Goal: Task Accomplishment & Management: Complete application form

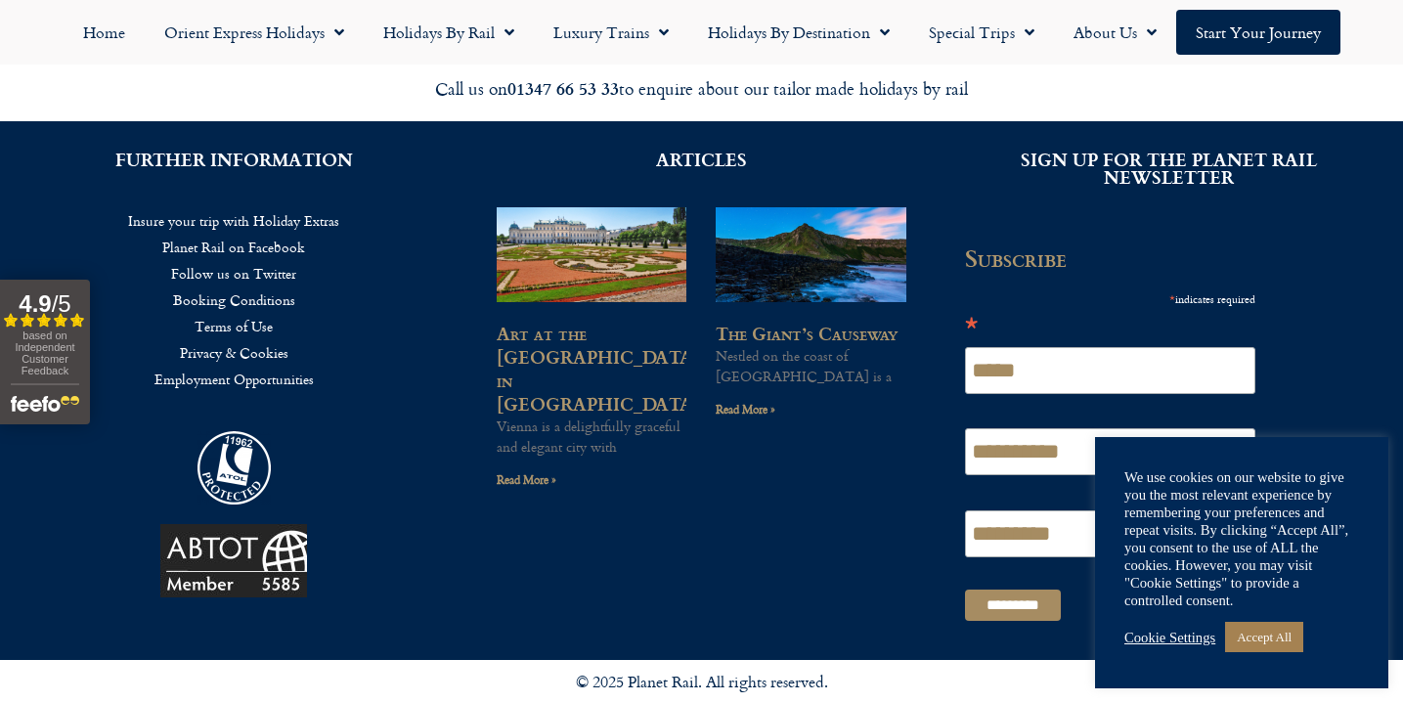
scroll to position [932, 0]
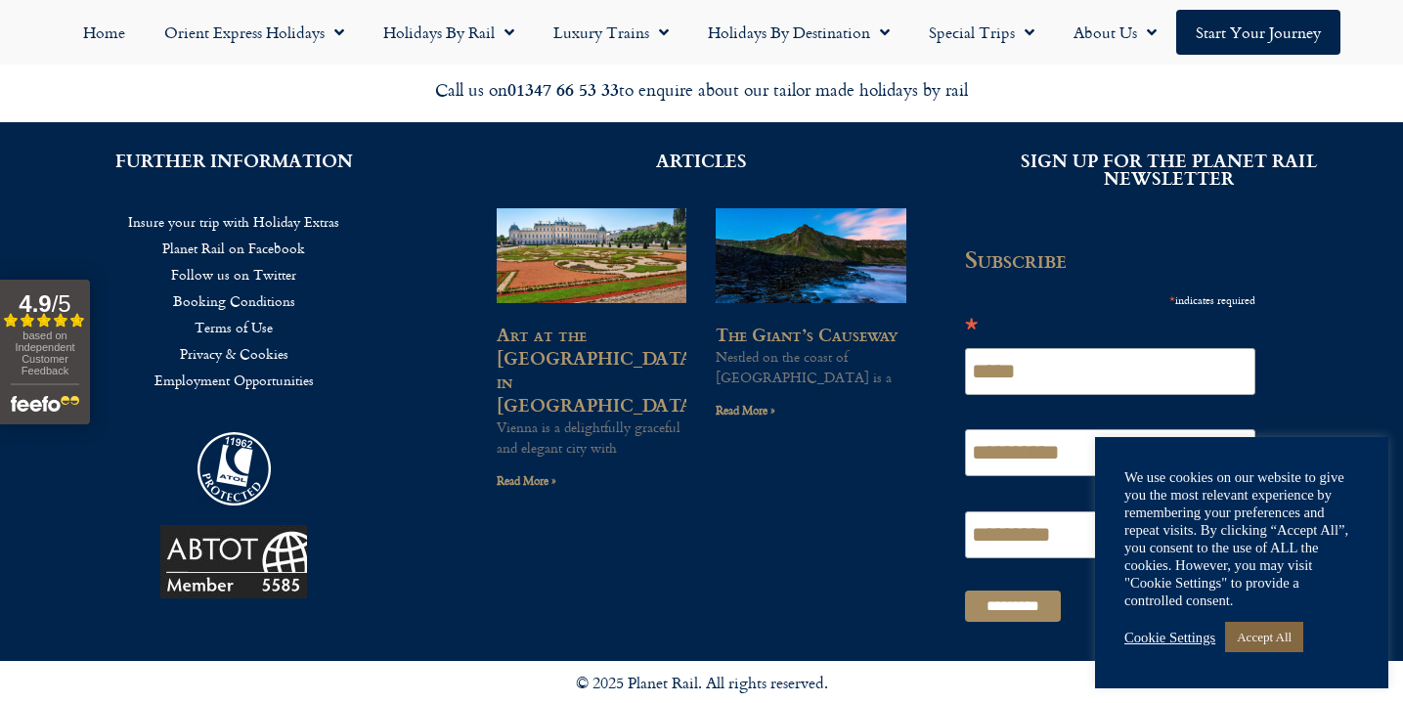
click at [1277, 636] on link "Accept All" at bounding box center [1264, 637] width 78 height 30
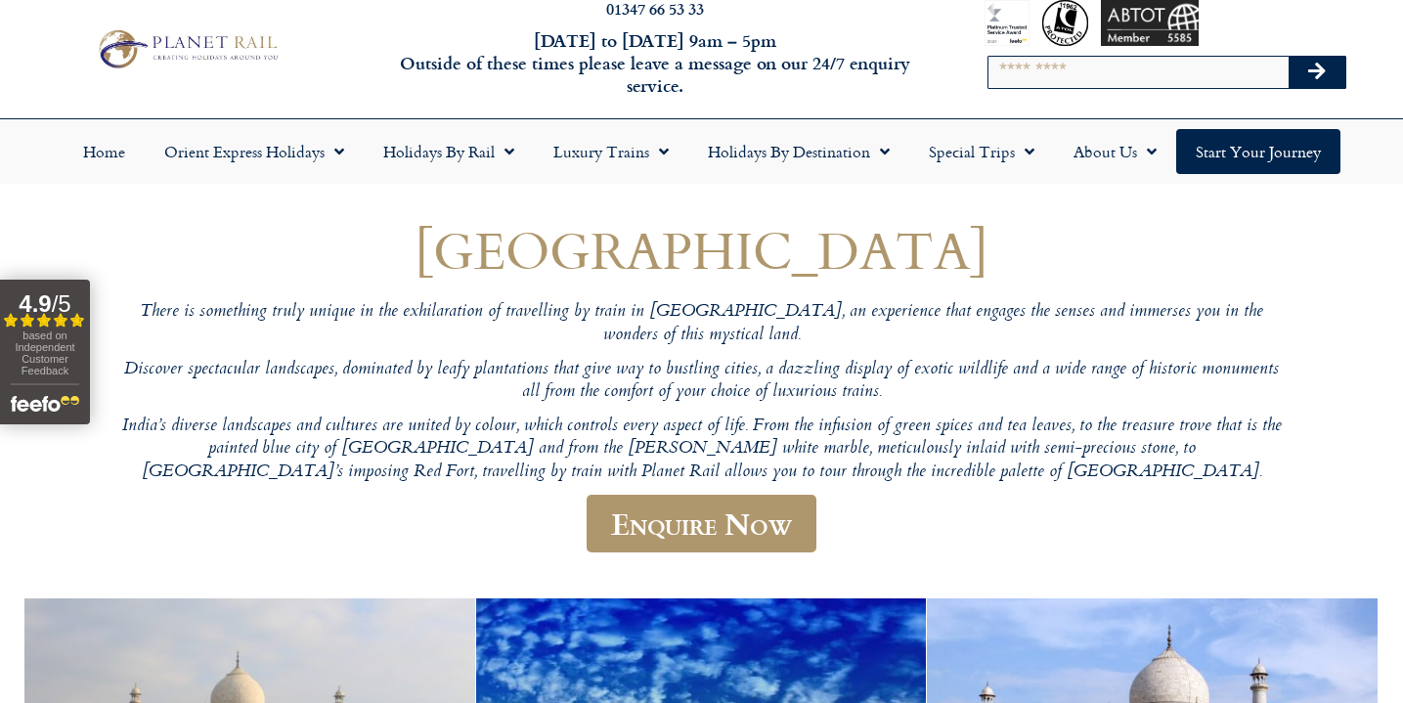
scroll to position [32, 0]
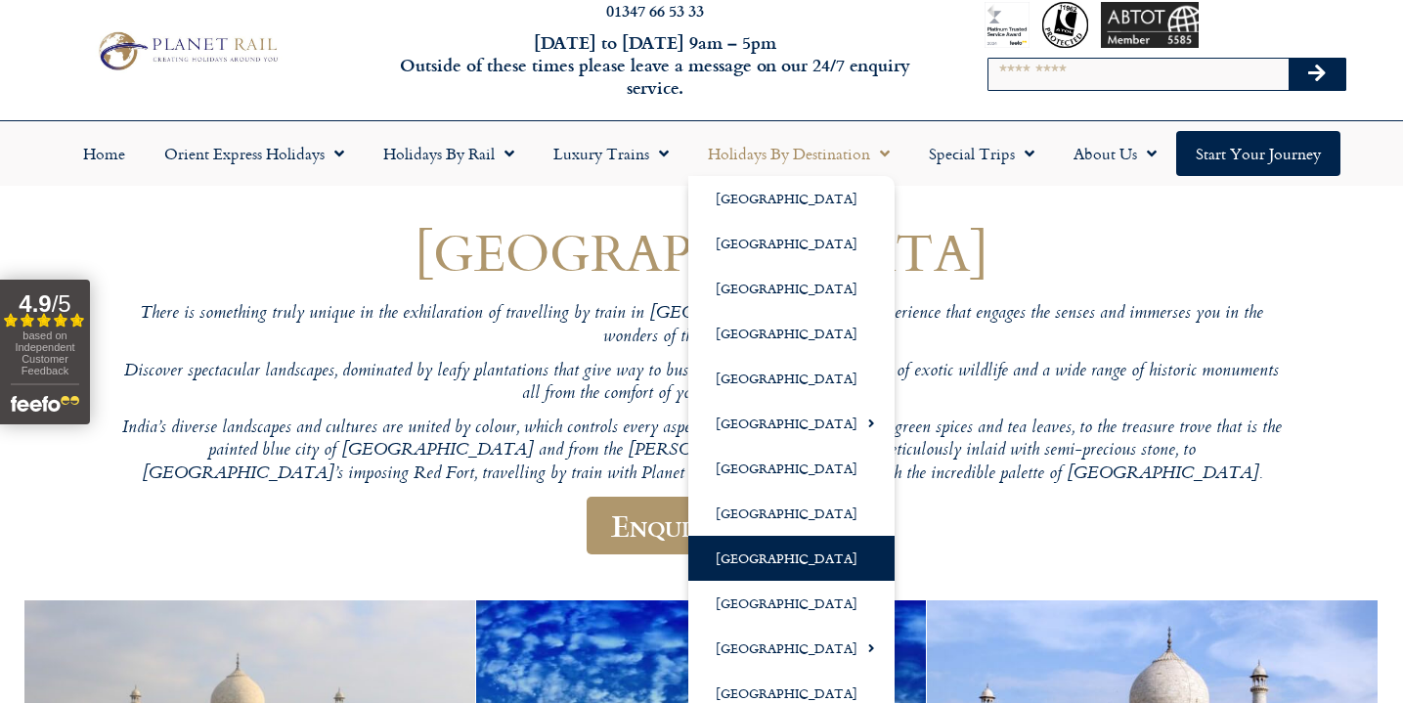
click at [882, 153] on span "Menu" at bounding box center [880, 153] width 20 height 35
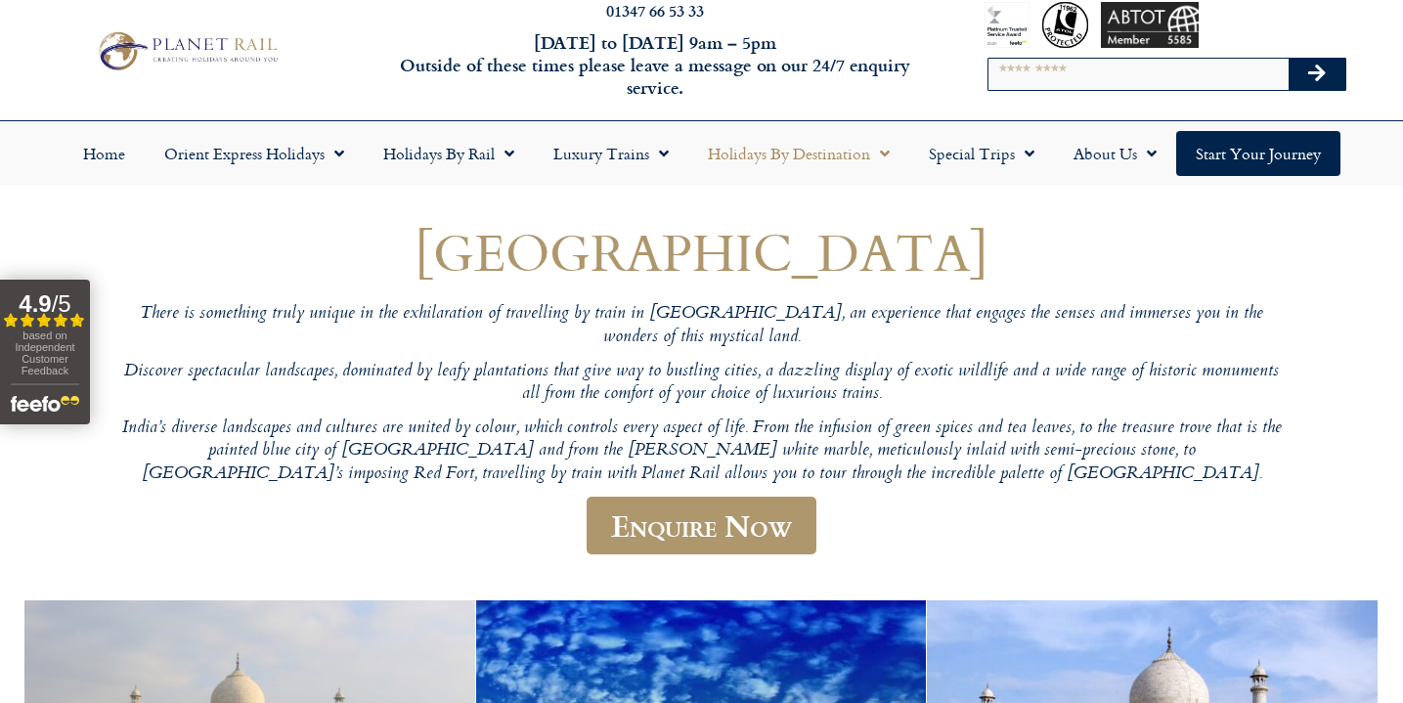
click at [882, 153] on span "Menu" at bounding box center [880, 153] width 20 height 35
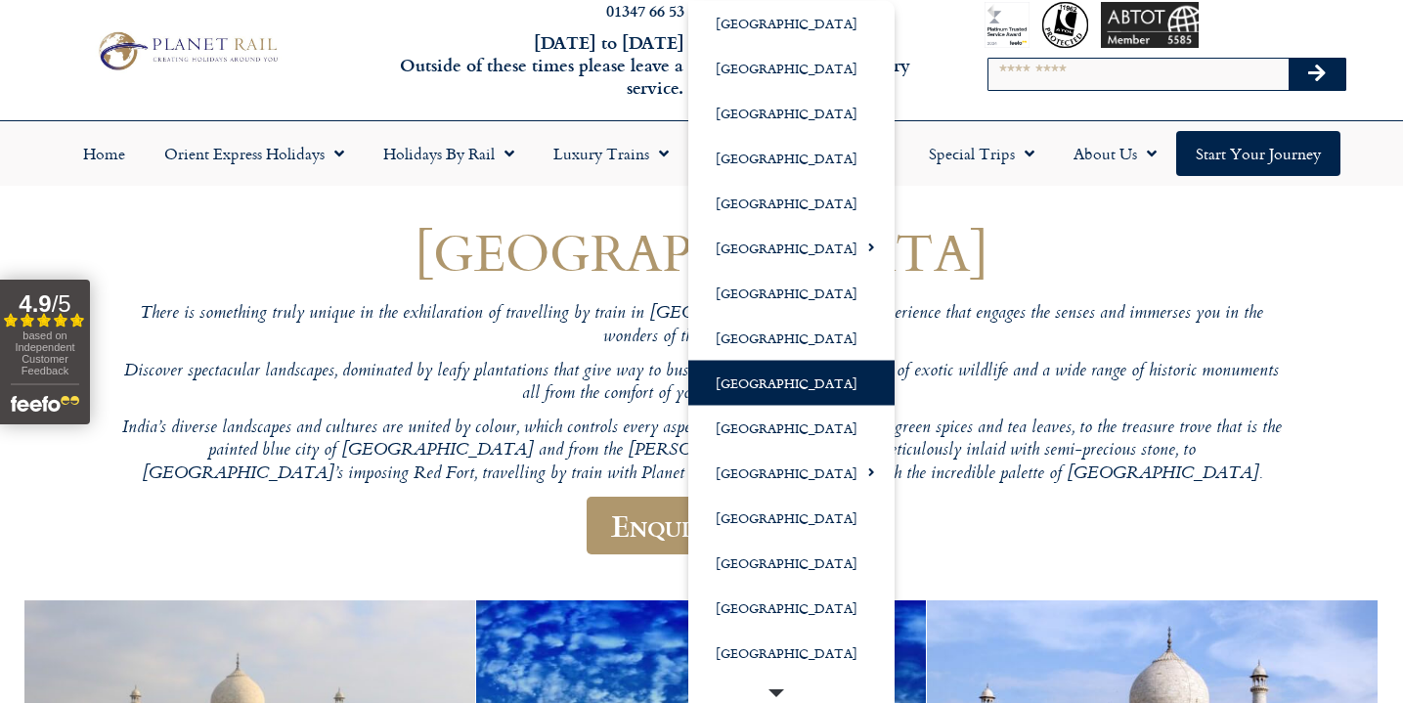
click at [769, 377] on link "[GEOGRAPHIC_DATA]" at bounding box center [791, 382] width 206 height 45
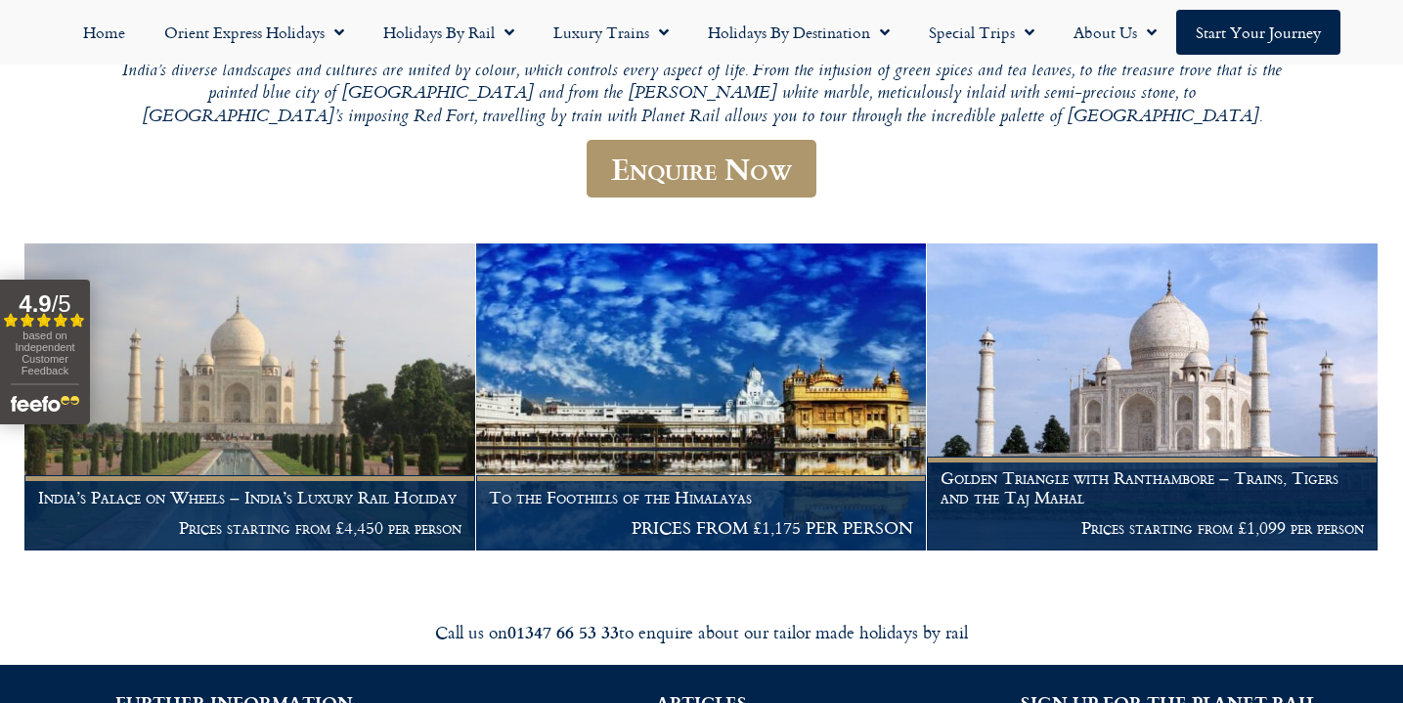
scroll to position [373, 0]
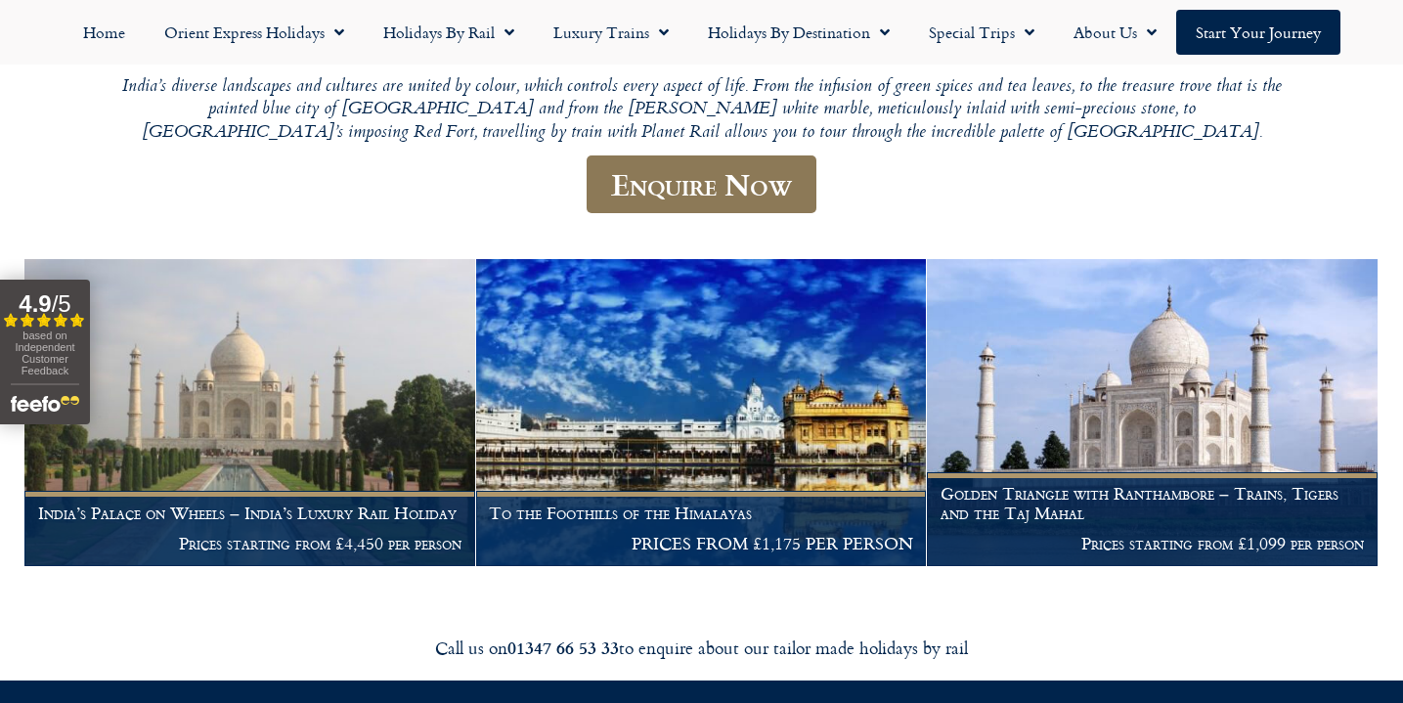
click at [796, 162] on link "Enquire Now" at bounding box center [702, 184] width 230 height 58
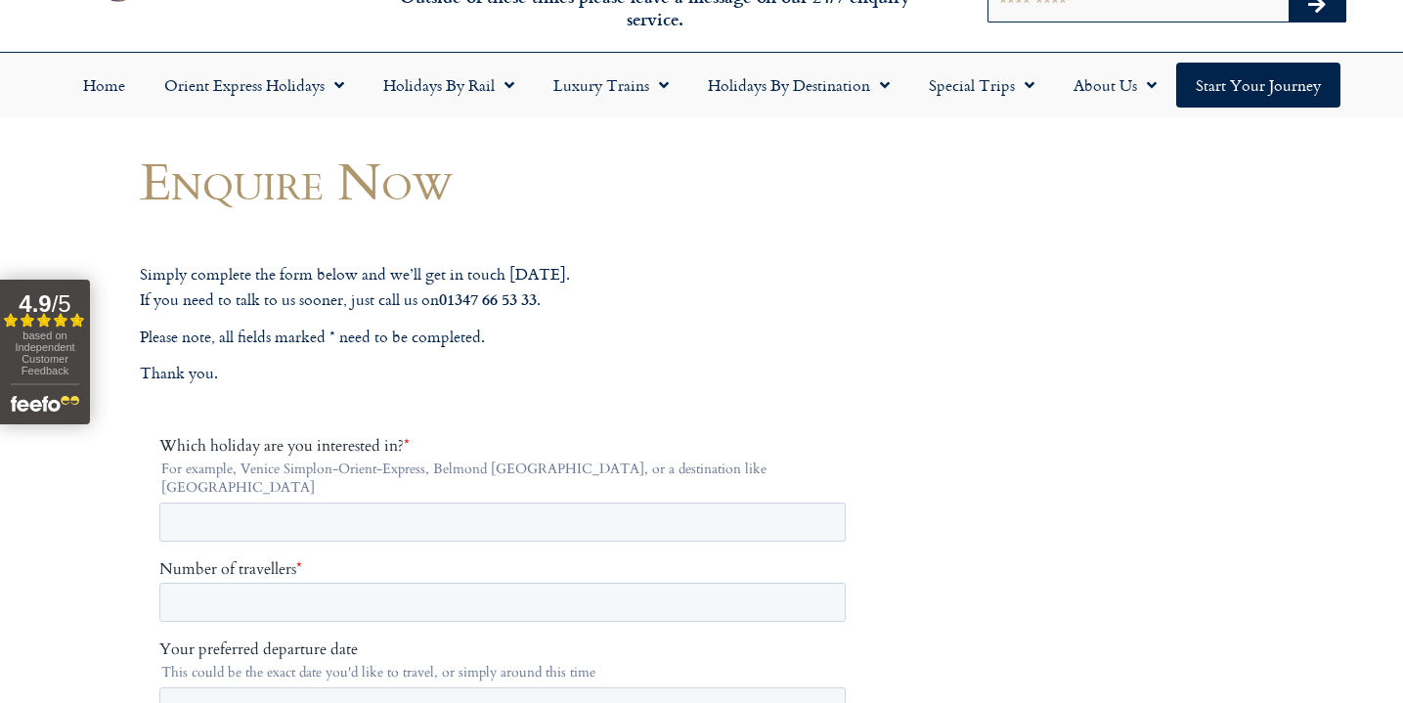
scroll to position [96, 0]
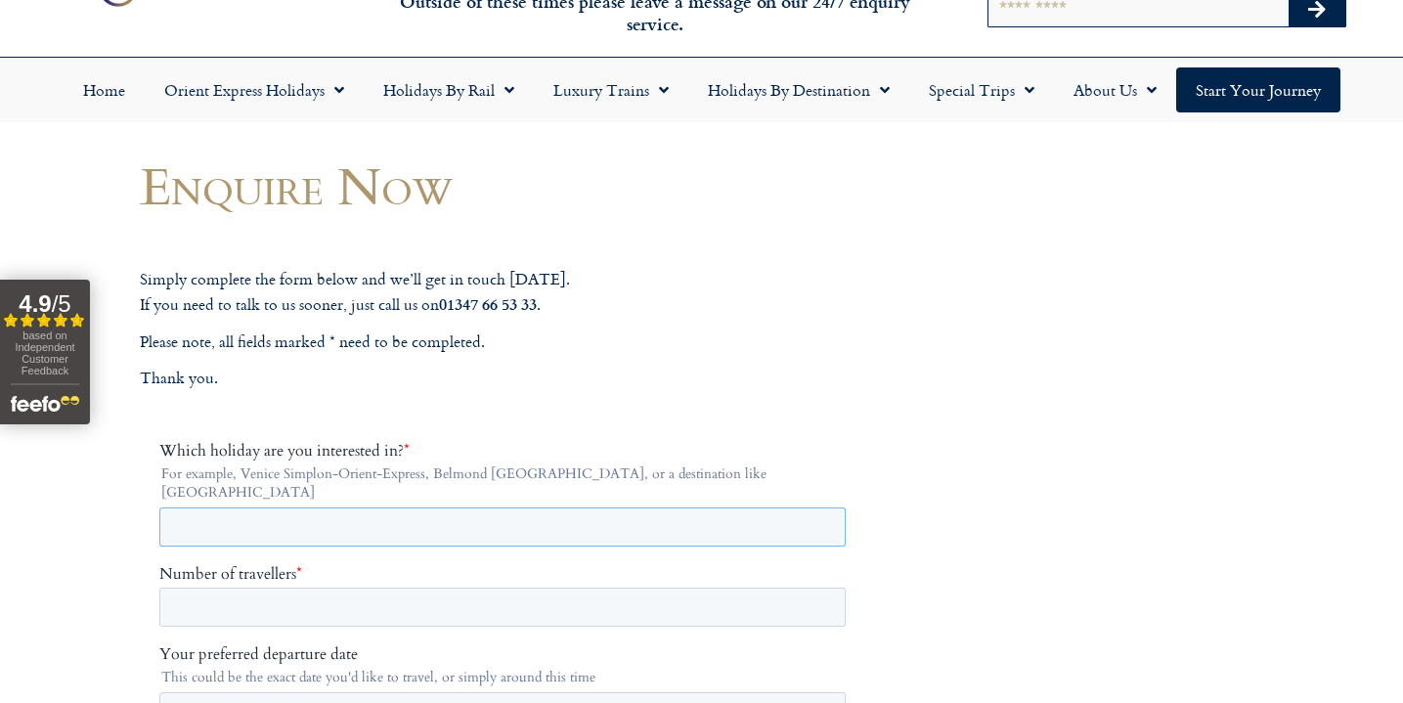
click at [314, 507] on input "Which holiday are you interested in? *" at bounding box center [501, 526] width 686 height 39
type input "**********"
click at [308, 593] on input "Number of travellers *" at bounding box center [501, 607] width 686 height 39
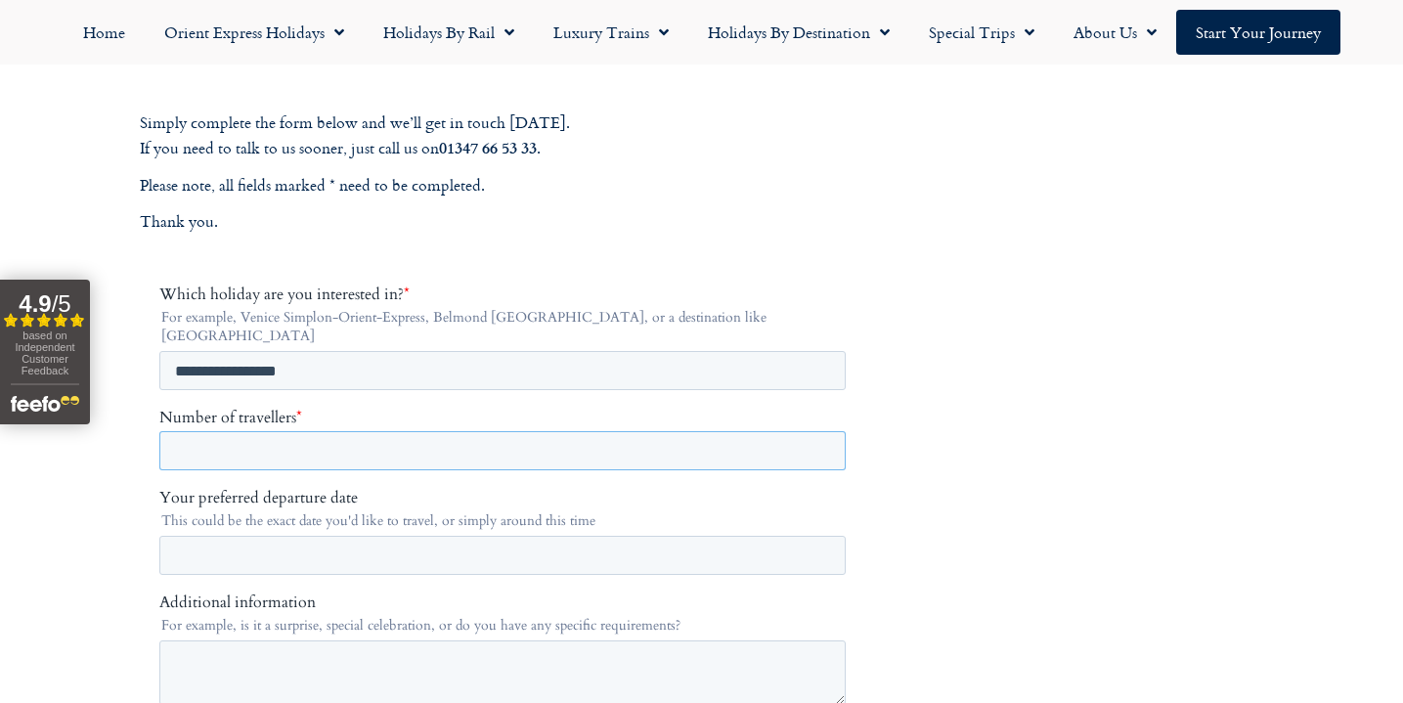
scroll to position [261, 0]
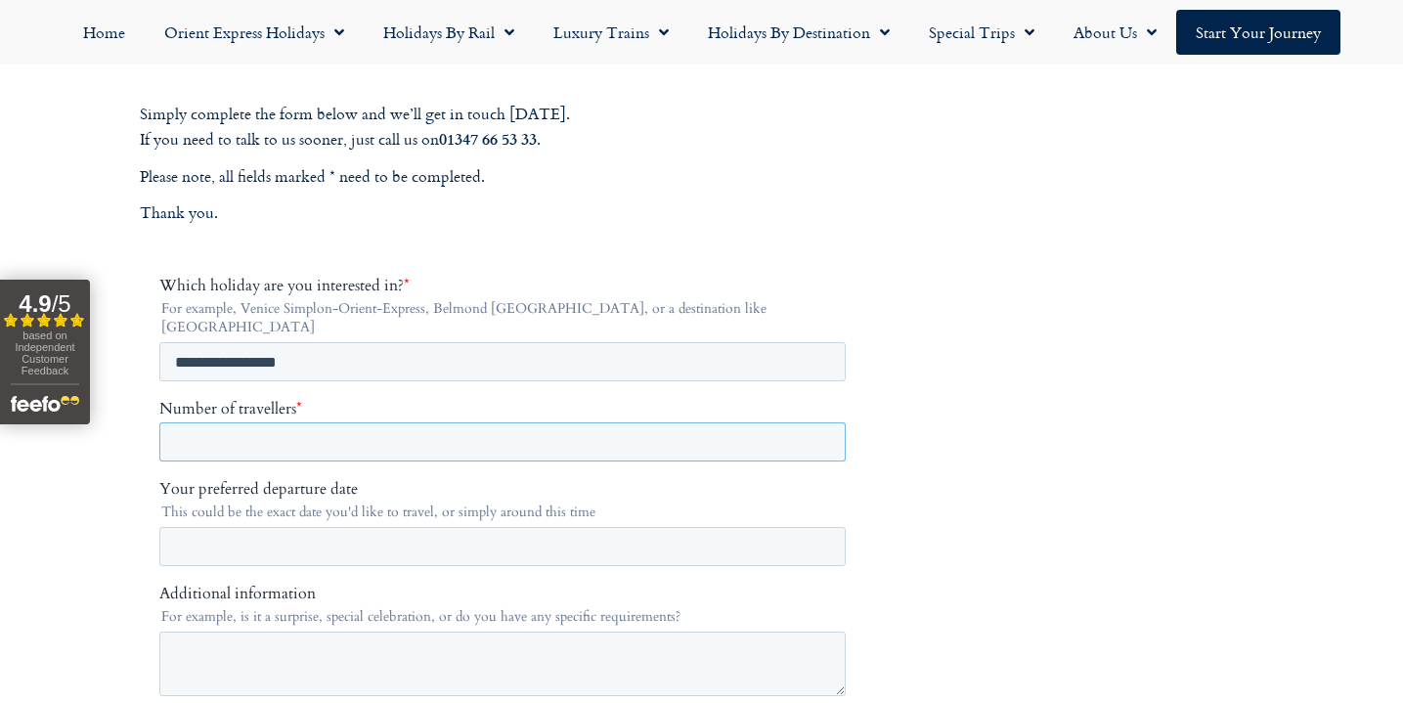
type input "*"
click at [424, 527] on input "Your preferred departure date" at bounding box center [501, 546] width 686 height 39
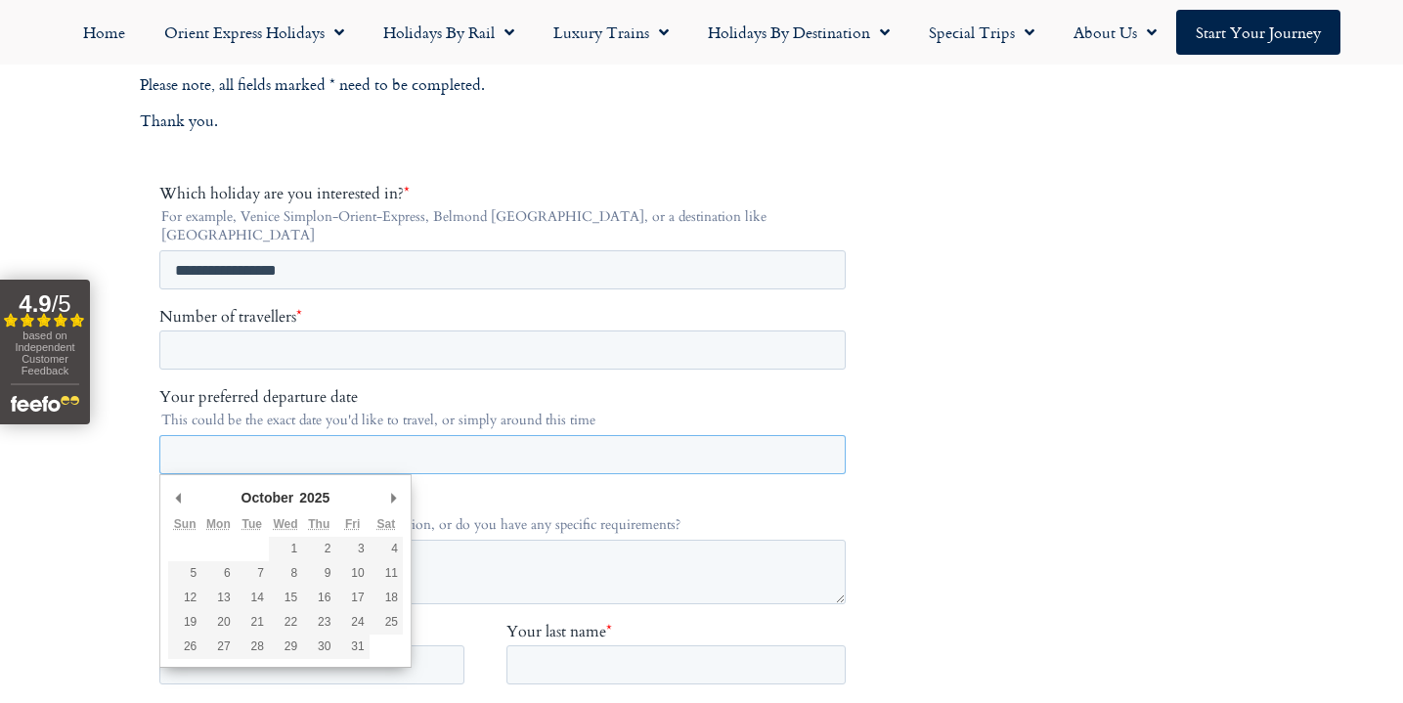
scroll to position [363, 0]
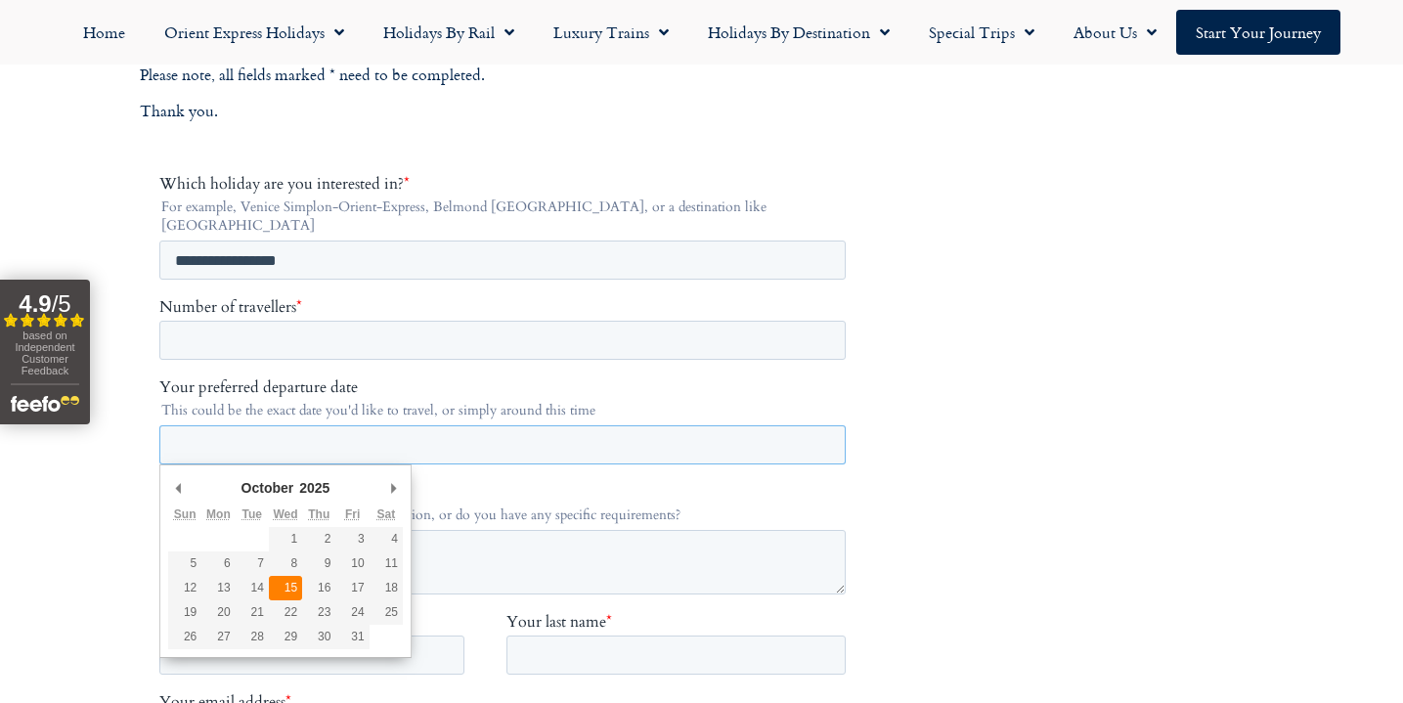
type div "2025-10-15"
type input "**********"
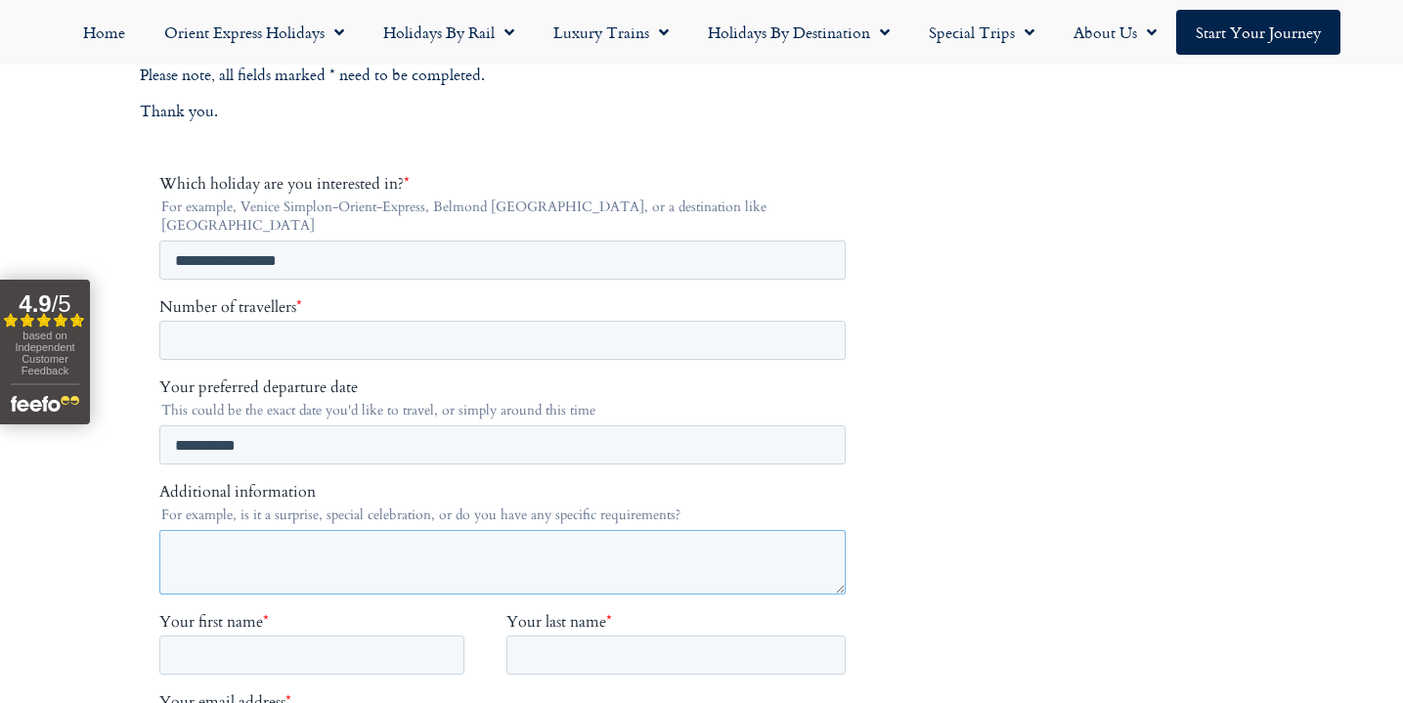
click at [291, 543] on textarea "Additional information" at bounding box center [501, 562] width 686 height 65
click at [221, 536] on textarea "**********" at bounding box center [501, 562] width 686 height 65
click at [368, 536] on textarea "**********" at bounding box center [501, 562] width 686 height 65
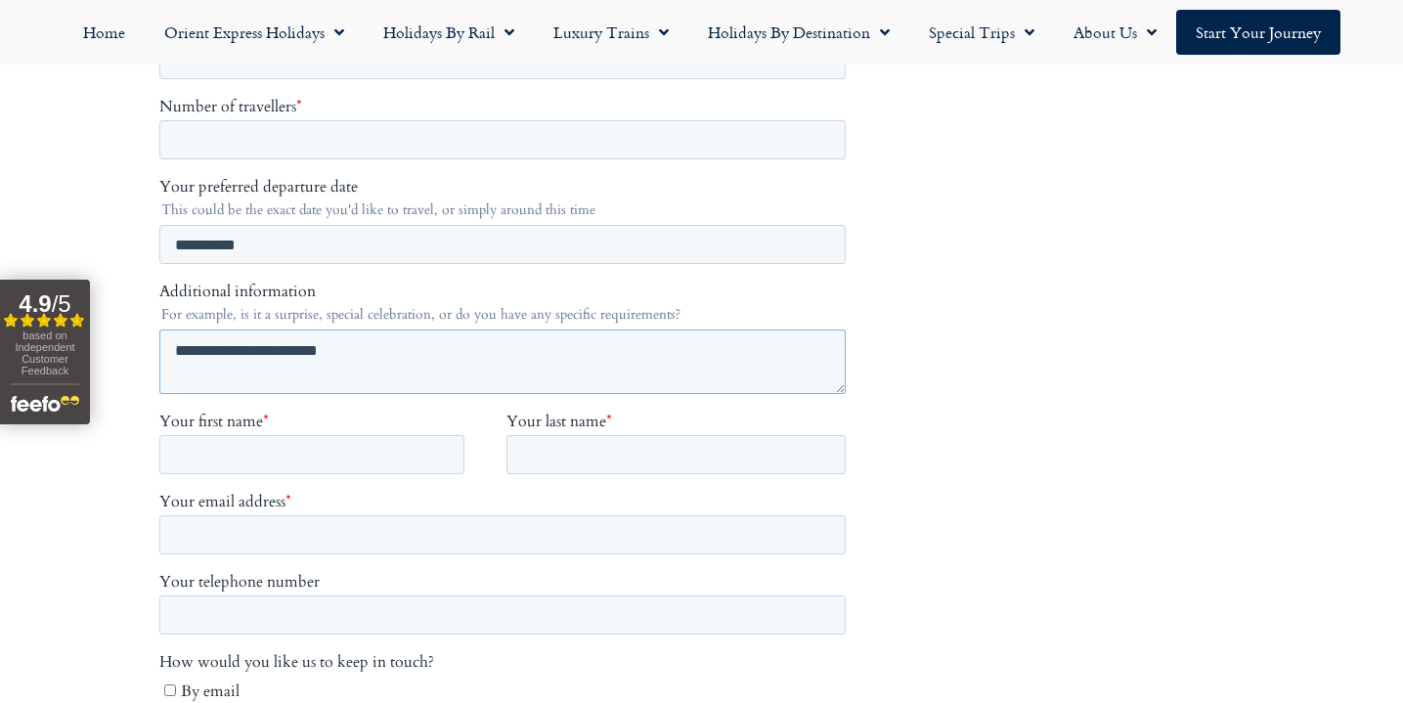
scroll to position [574, 0]
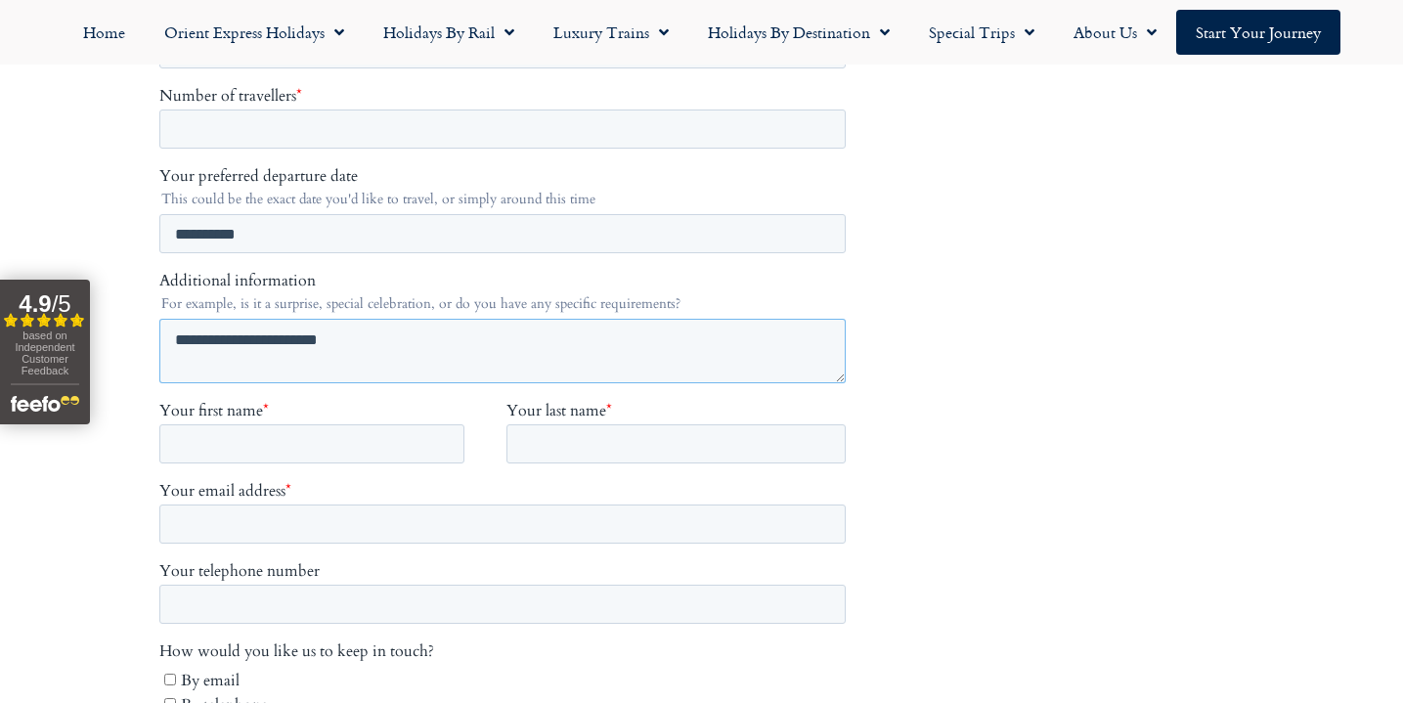
type textarea "**********"
type input "*****"
type input "*********"
type input "**********"
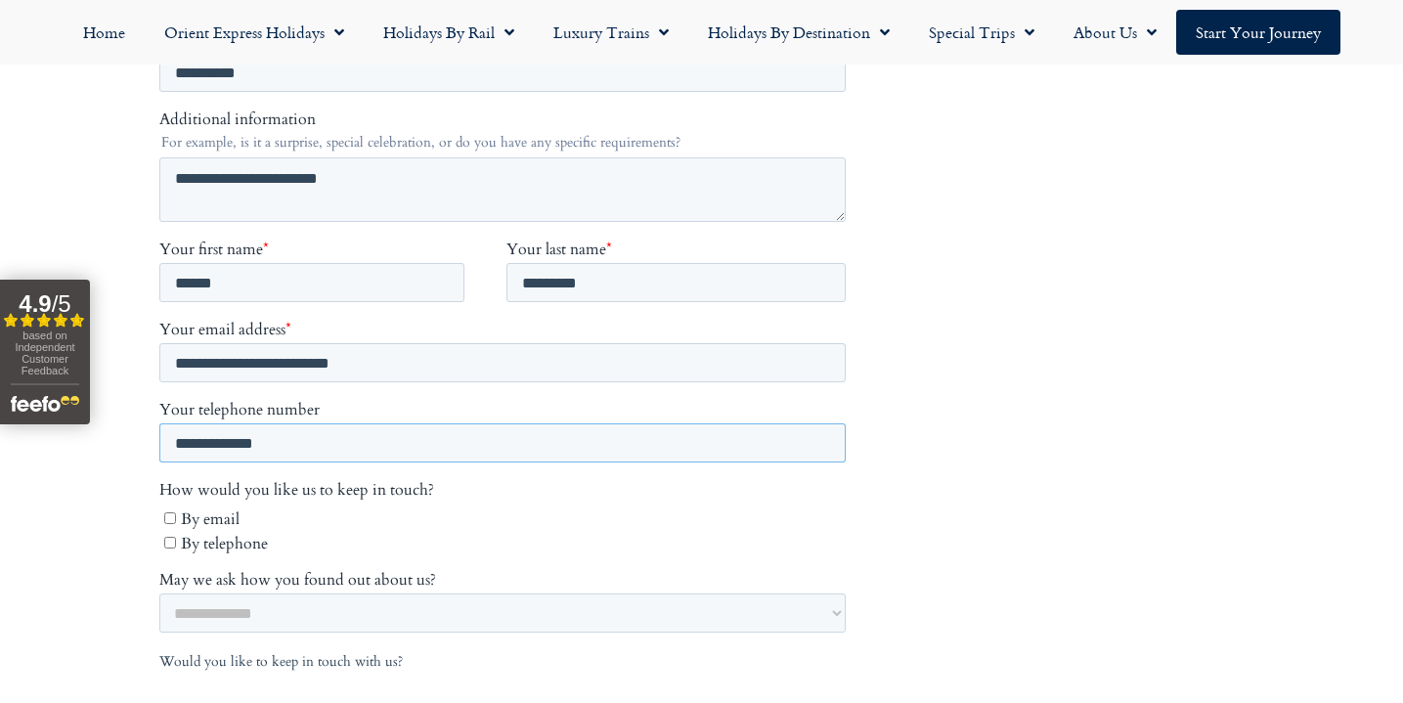
scroll to position [736, 0]
select select "**********"
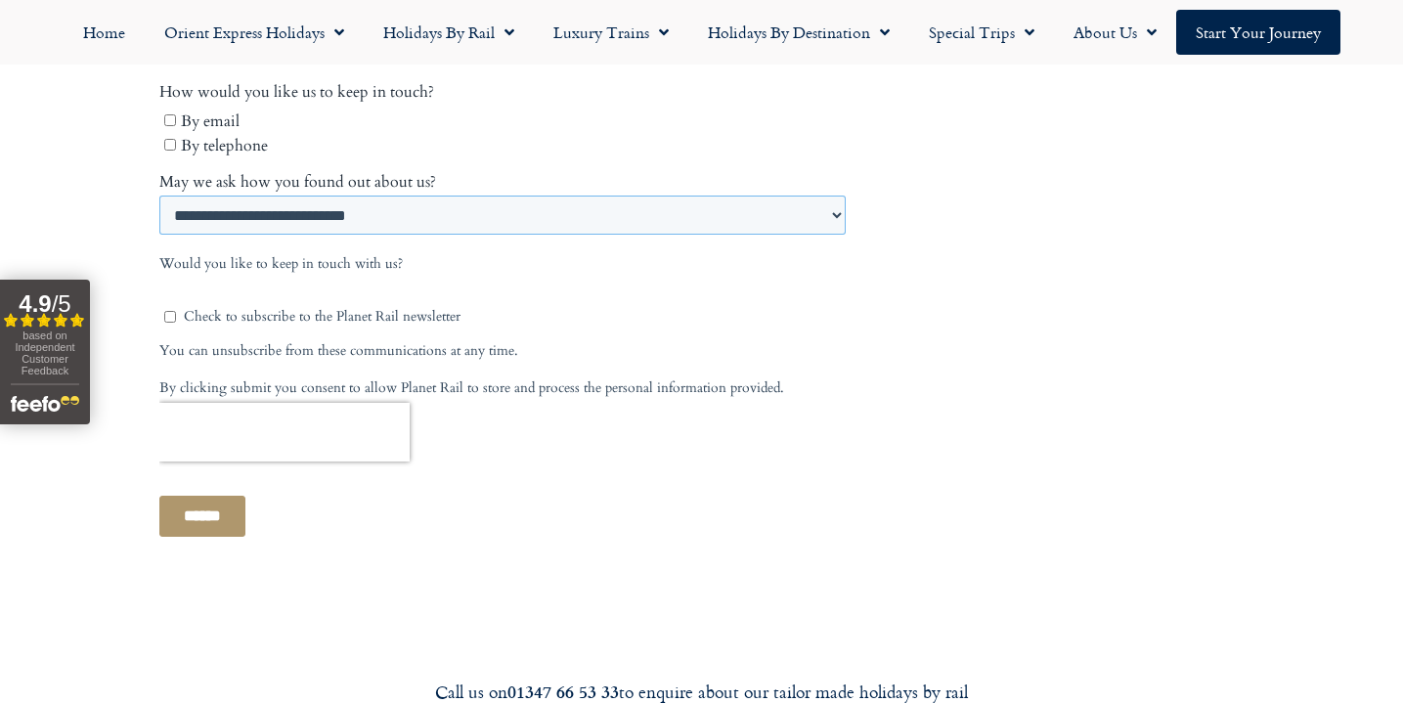
scroll to position [1134, 0]
click at [229, 507] on input "******" at bounding box center [201, 516] width 86 height 41
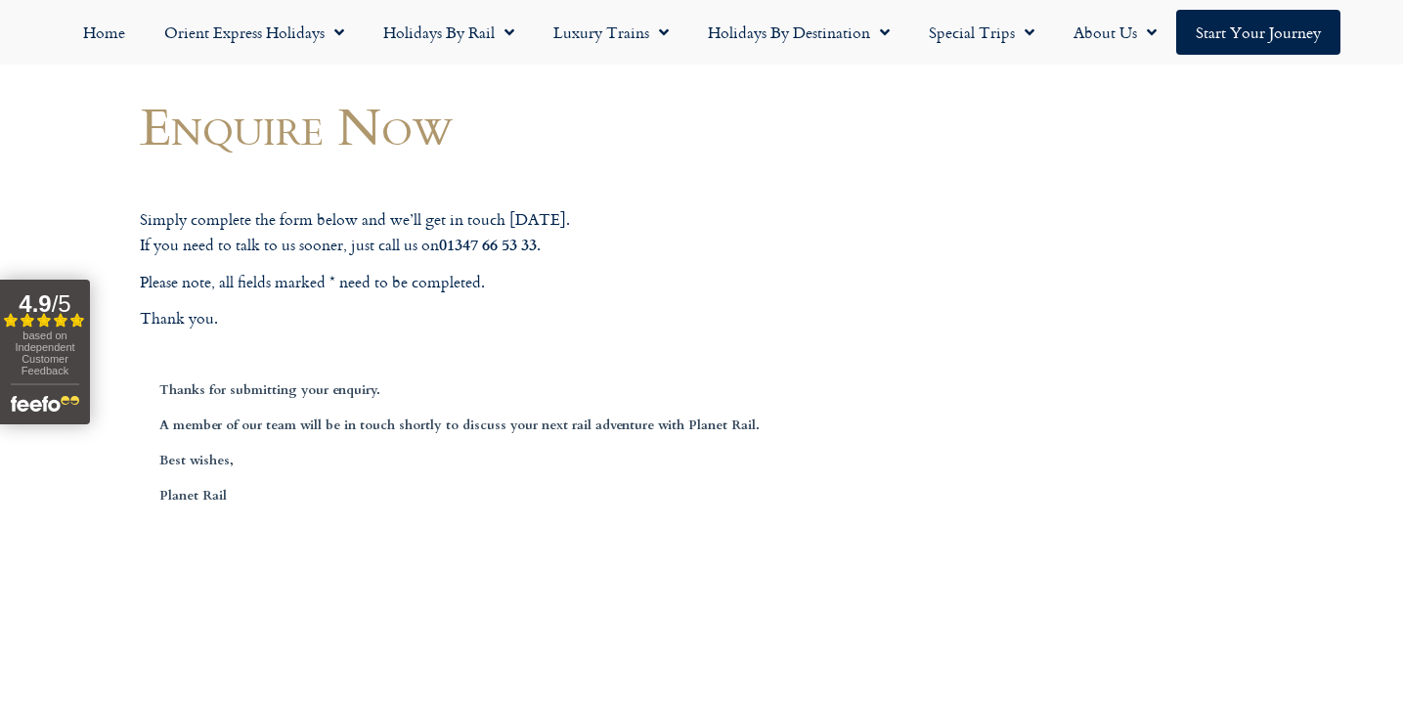
scroll to position [154, 0]
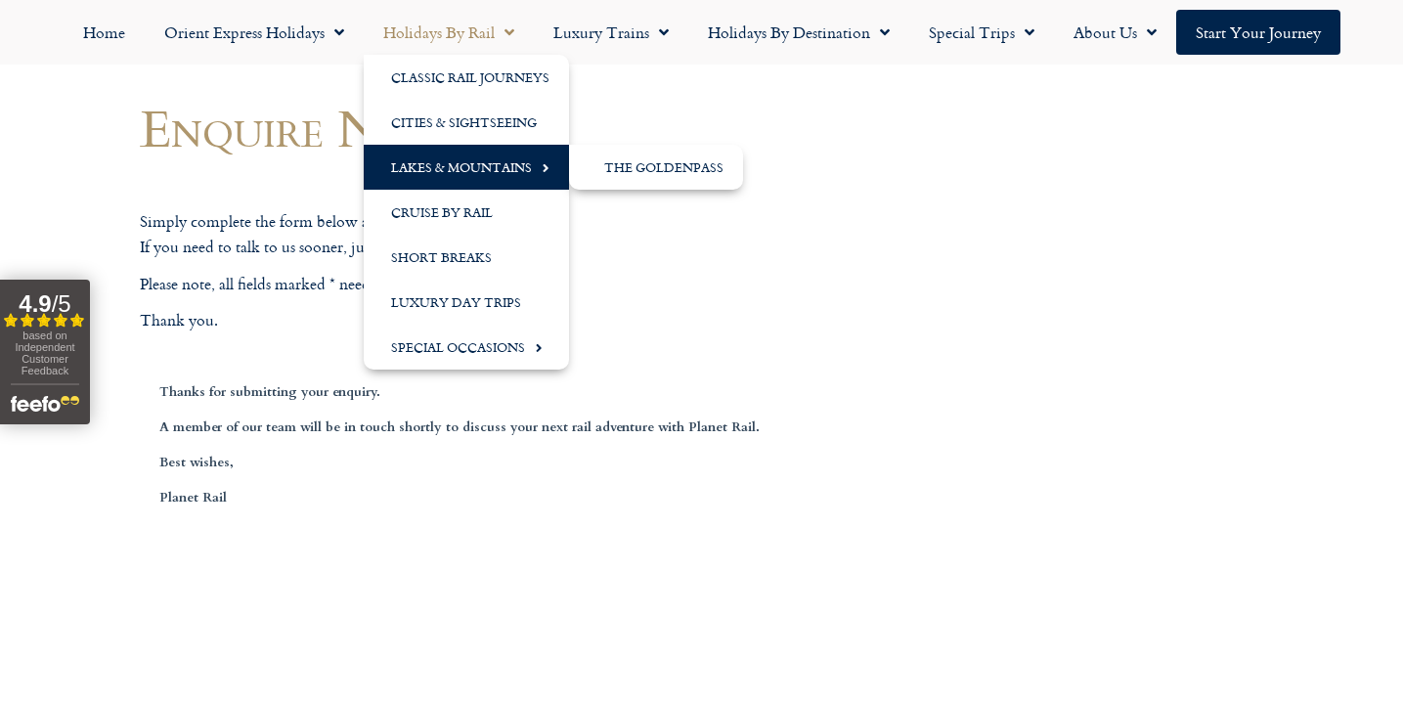
click at [470, 161] on link "Lakes & Mountains" at bounding box center [466, 167] width 205 height 45
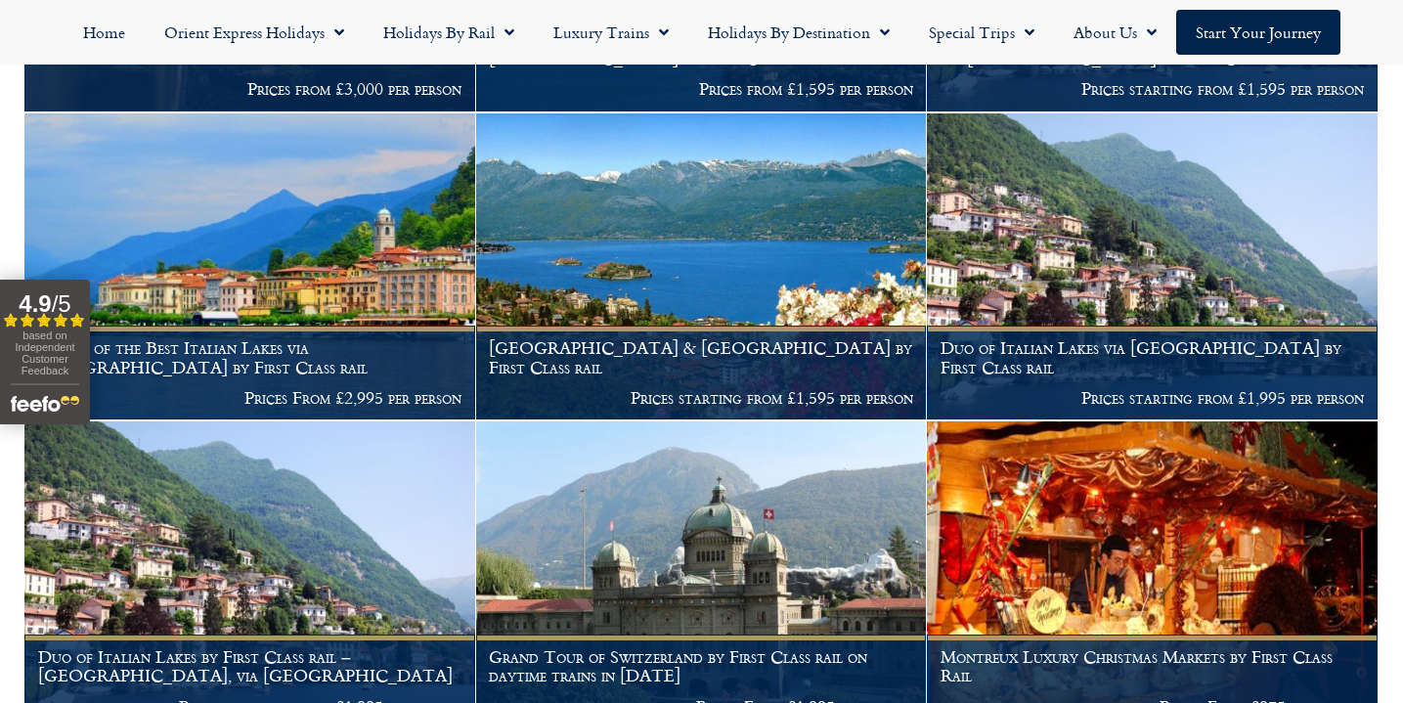
scroll to position [568, 0]
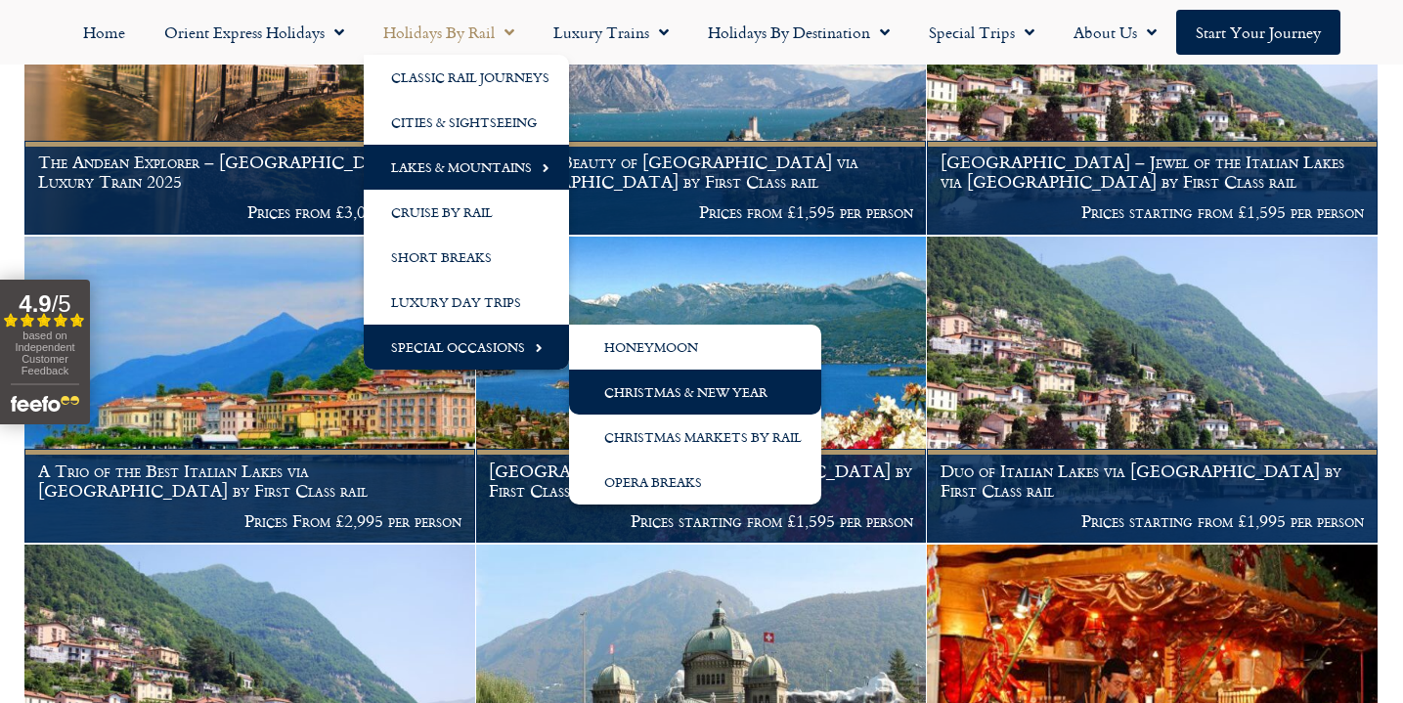
click at [640, 388] on link "Christmas & New Year" at bounding box center [695, 392] width 252 height 45
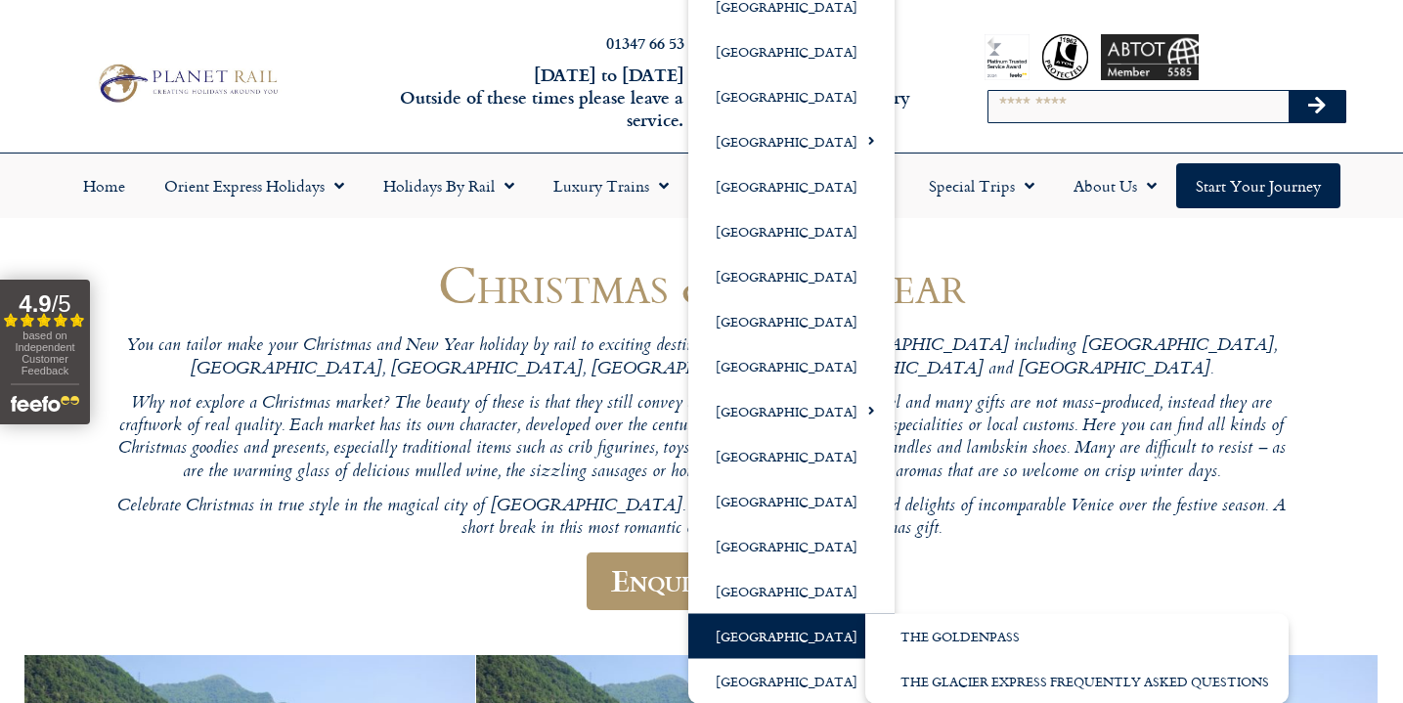
click at [789, 627] on link "[GEOGRAPHIC_DATA]" at bounding box center [791, 635] width 206 height 45
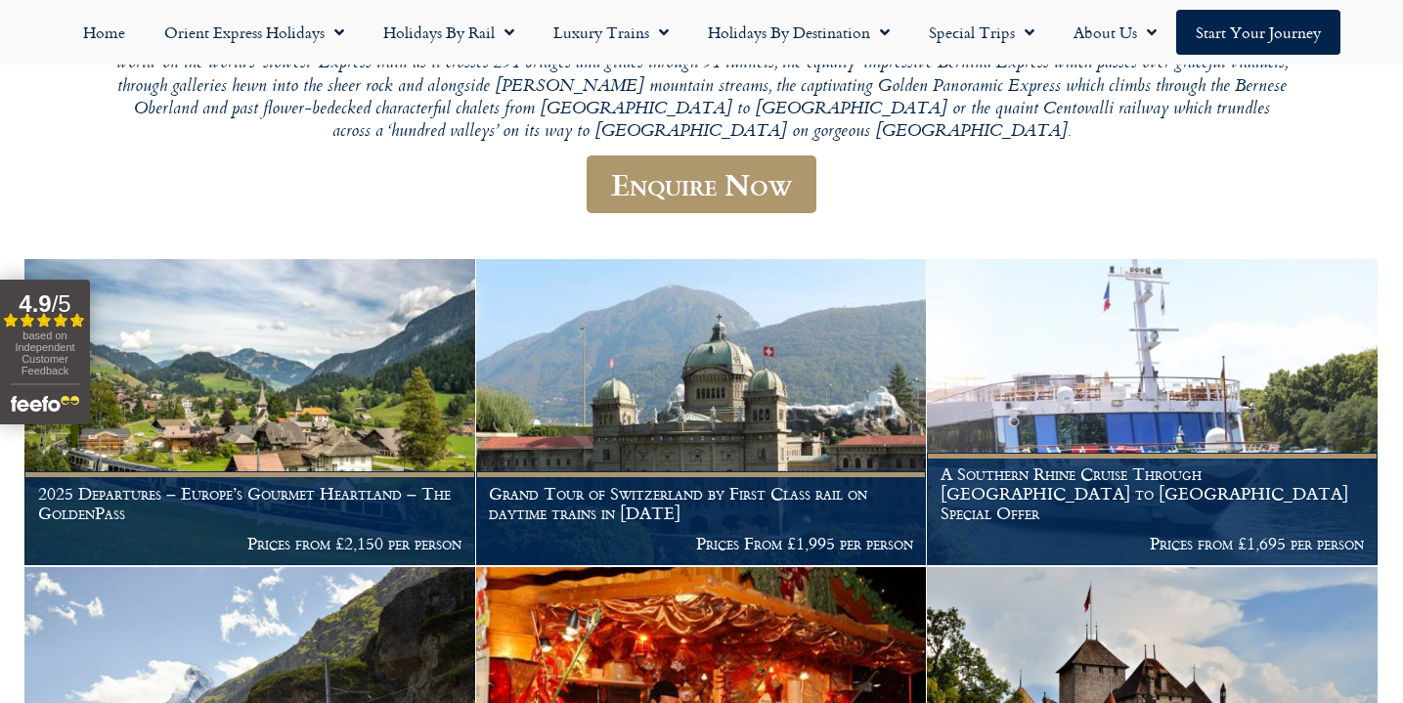
scroll to position [449, 0]
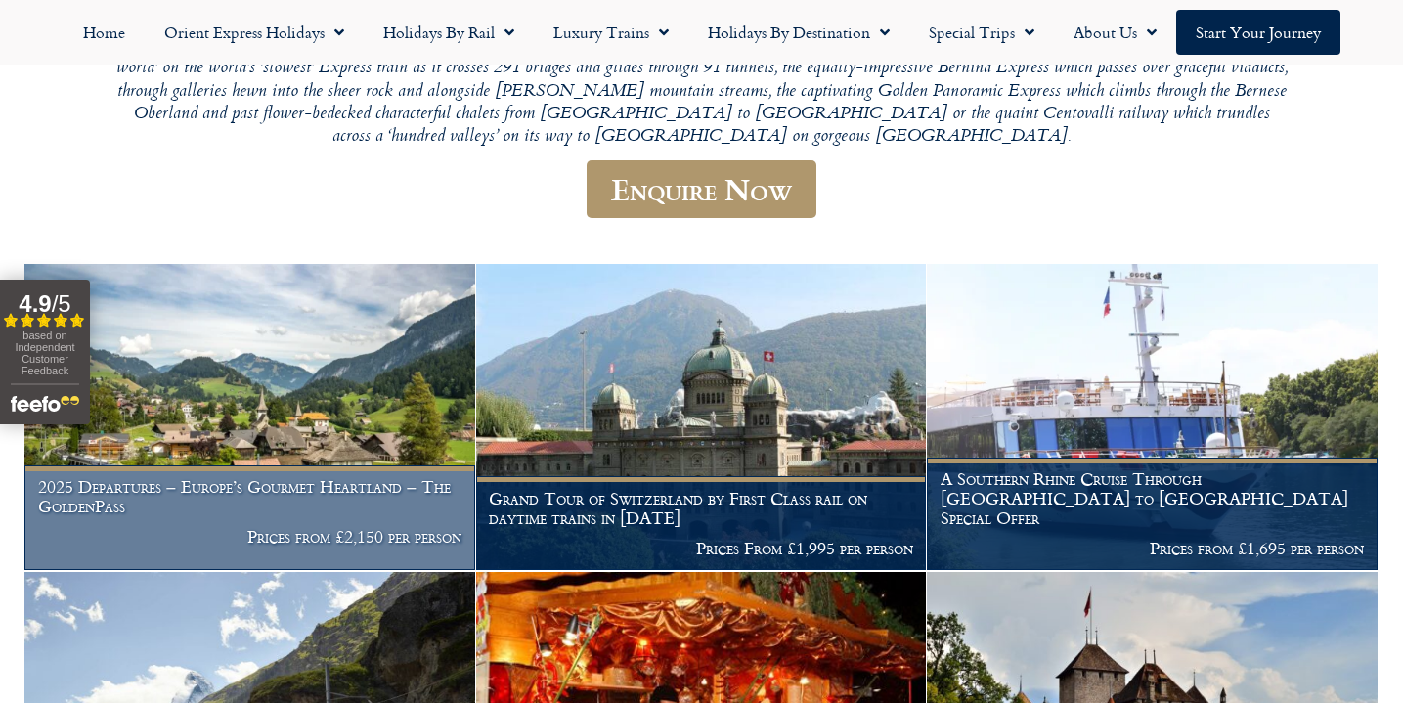
click at [275, 307] on img at bounding box center [249, 417] width 451 height 307
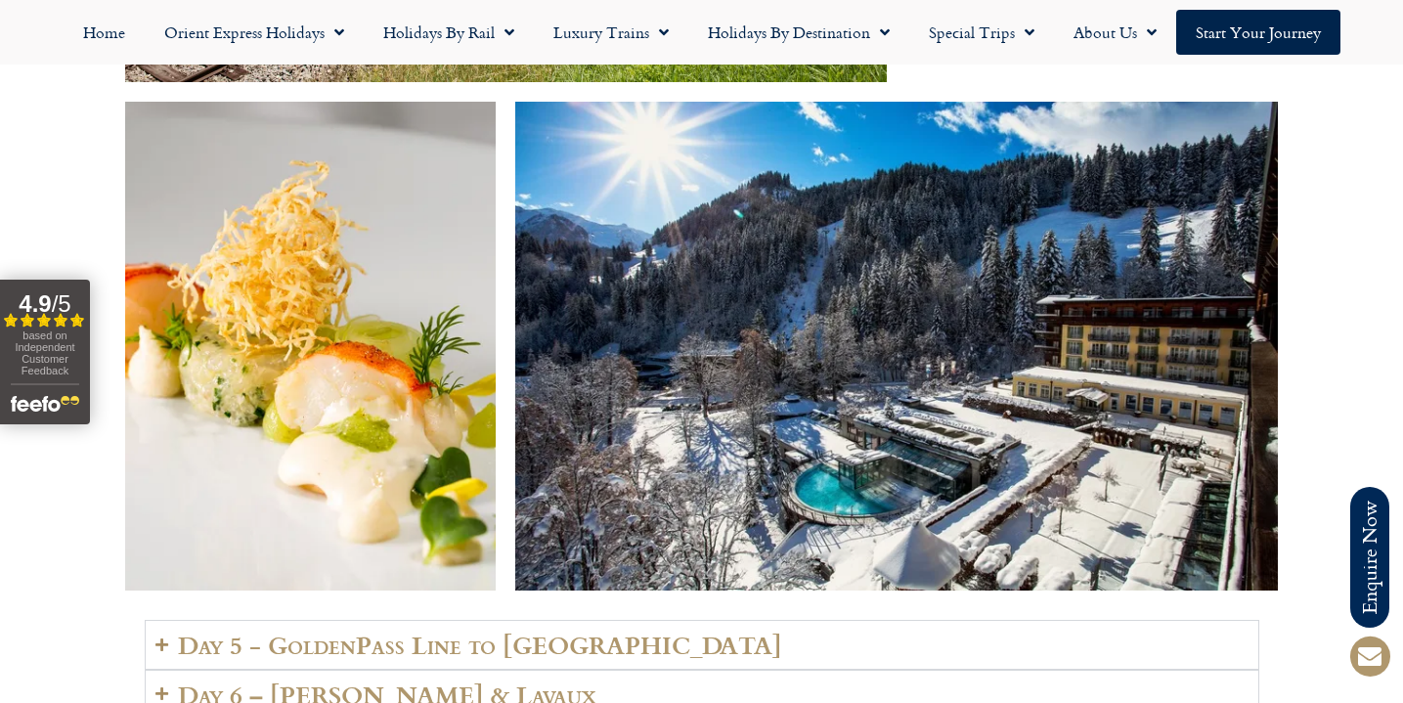
scroll to position [4117, 0]
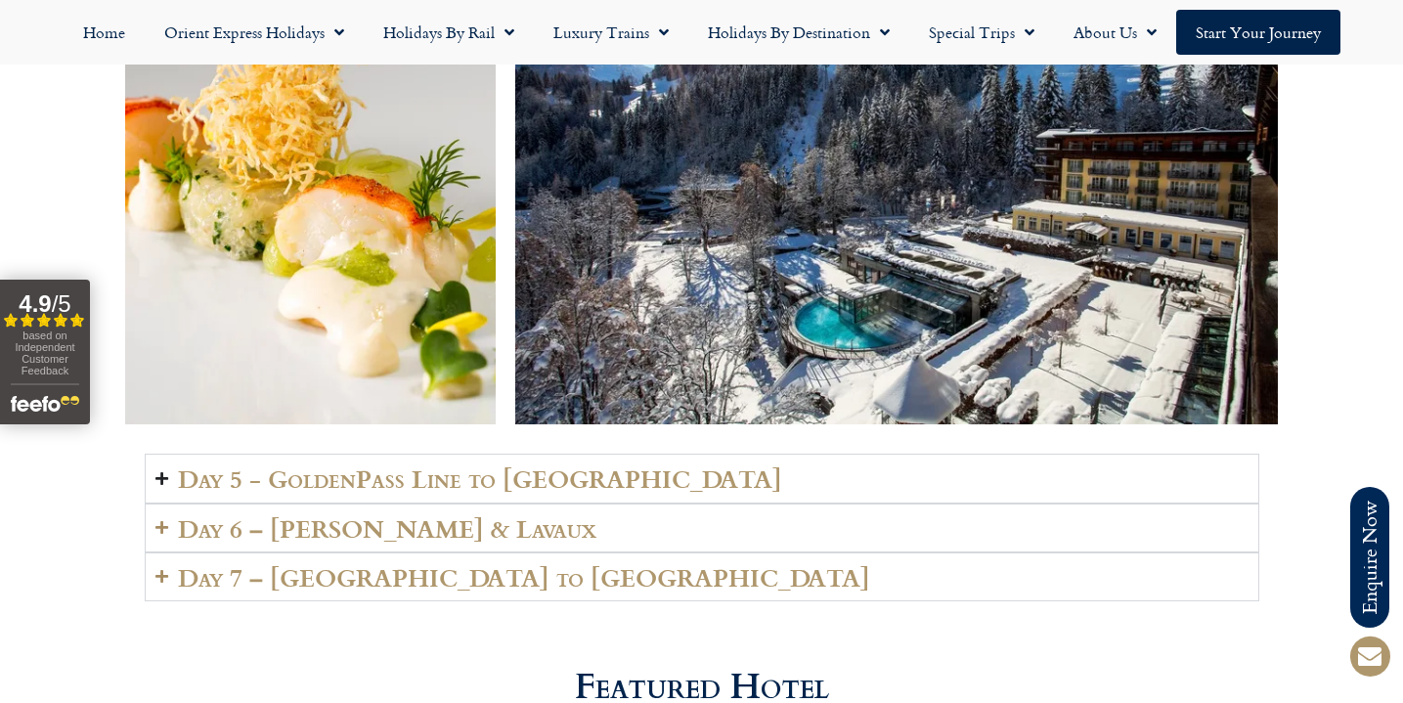
click at [338, 464] on h2 "Day 5 - GoldenPass Line to [GEOGRAPHIC_DATA]" at bounding box center [480, 477] width 604 height 27
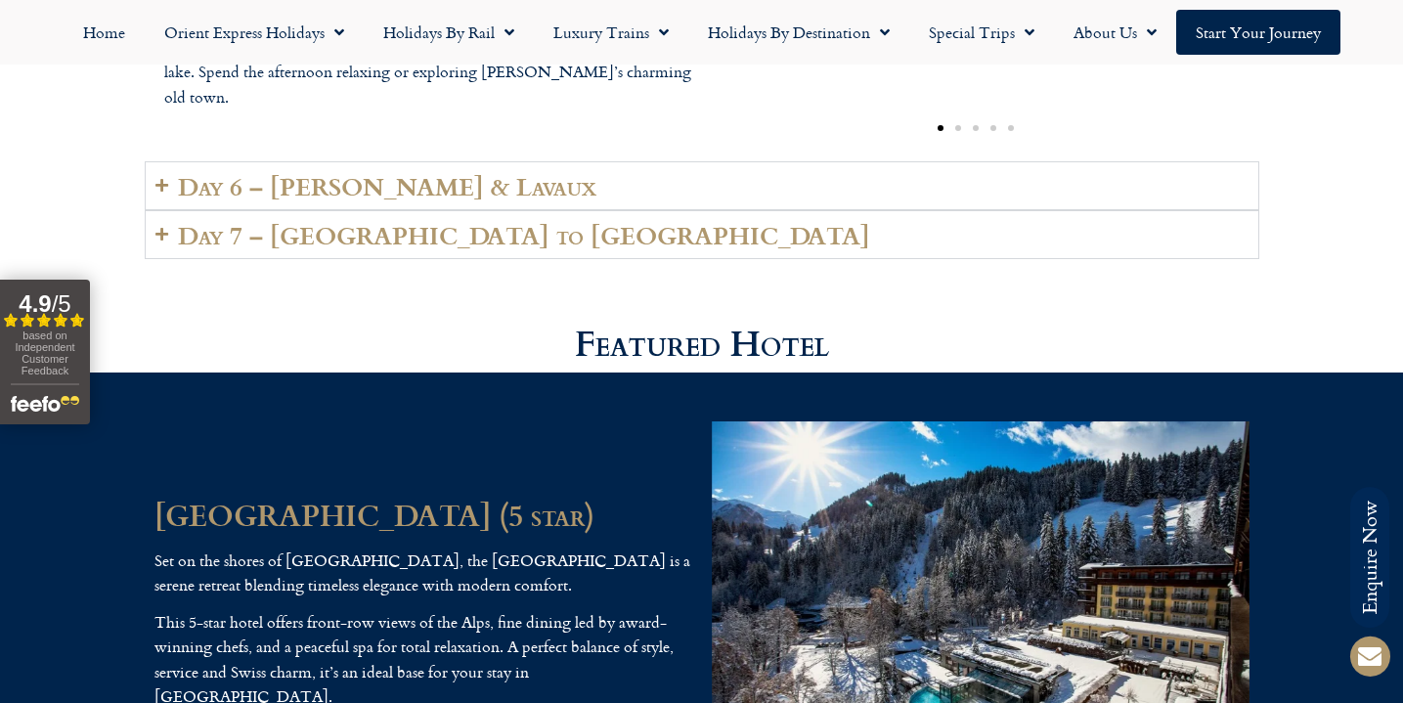
scroll to position [4922, 0]
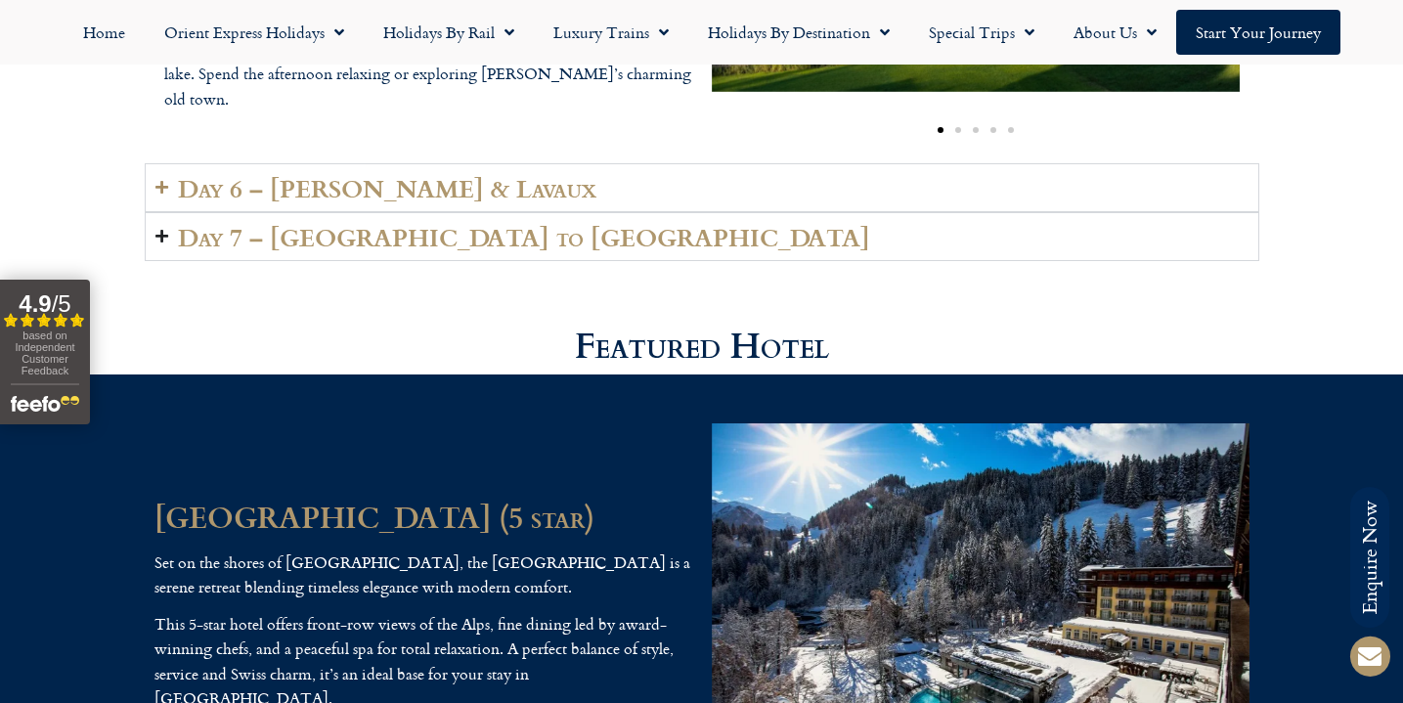
click at [540, 212] on summary "Day 7 – [GEOGRAPHIC_DATA] to [GEOGRAPHIC_DATA]" at bounding box center [702, 236] width 1115 height 49
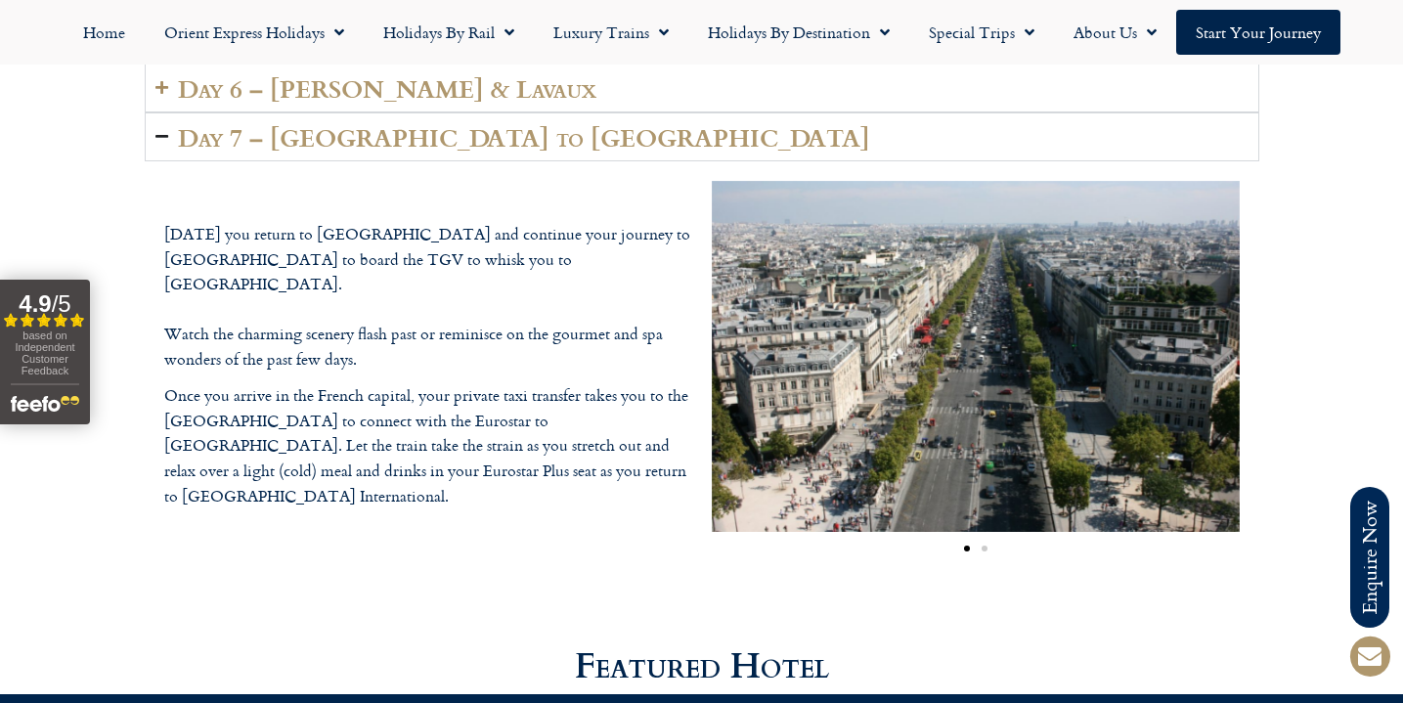
scroll to position [4557, 0]
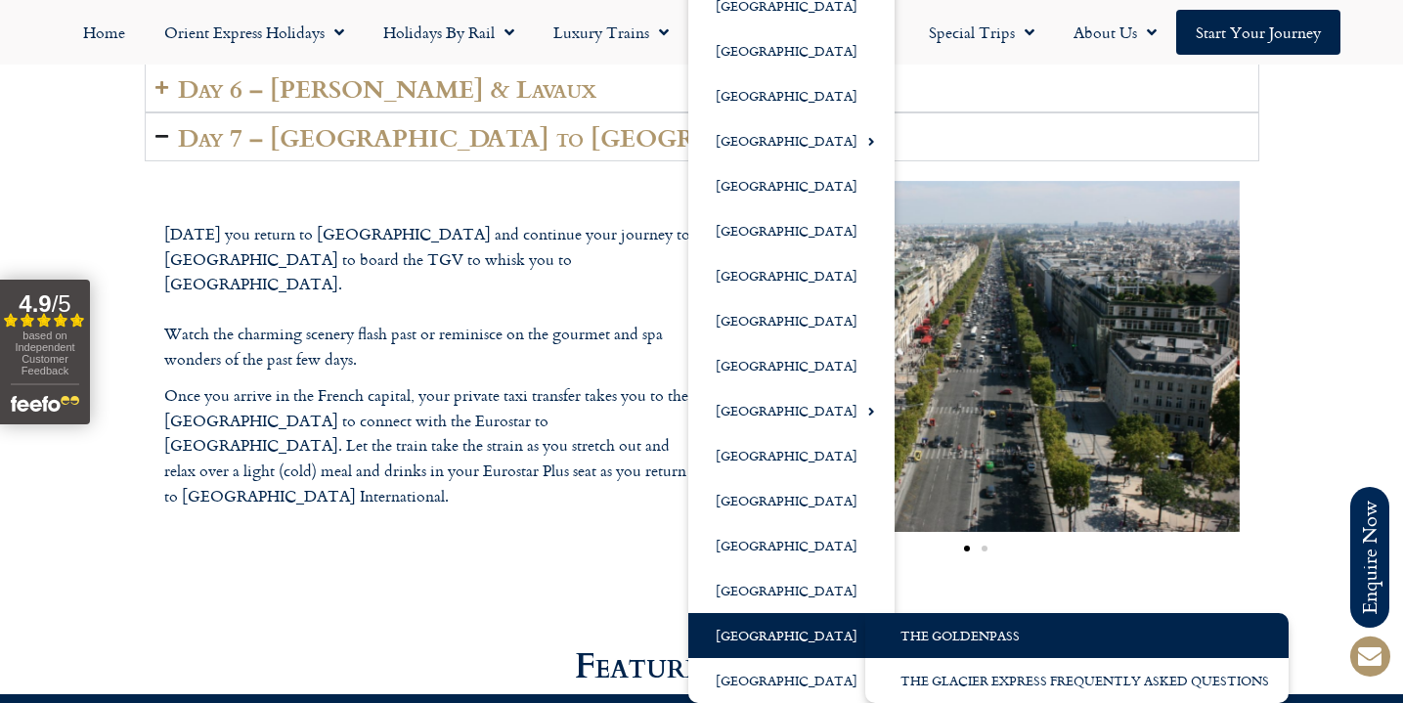
click at [926, 637] on link "The GoldenPass" at bounding box center [1076, 635] width 423 height 45
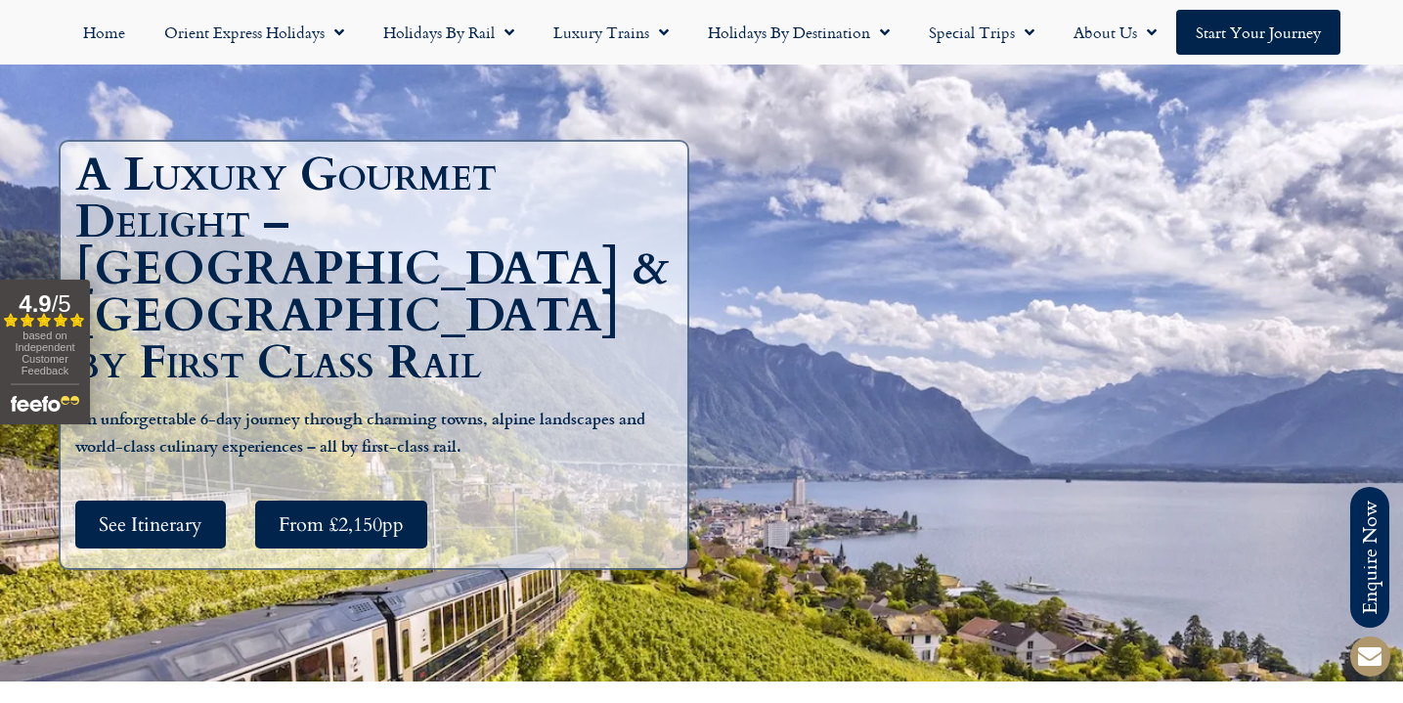
scroll to position [170, 0]
click at [926, 637] on div "A Luxury Gourmet Delight – France & Switzerland by First Class Rail An unforget…" at bounding box center [701, 365] width 1403 height 633
click at [152, 512] on span "See Itinerary" at bounding box center [151, 524] width 104 height 24
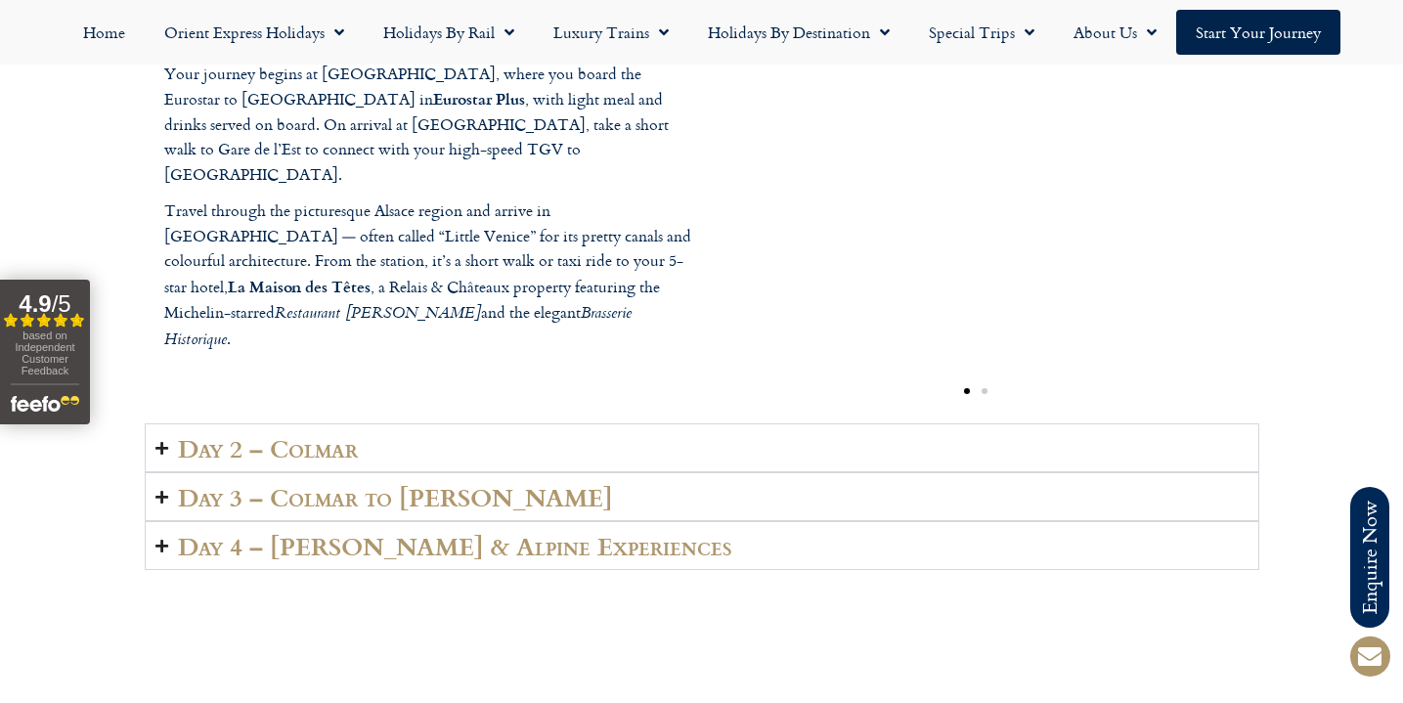
scroll to position [2975, 0]
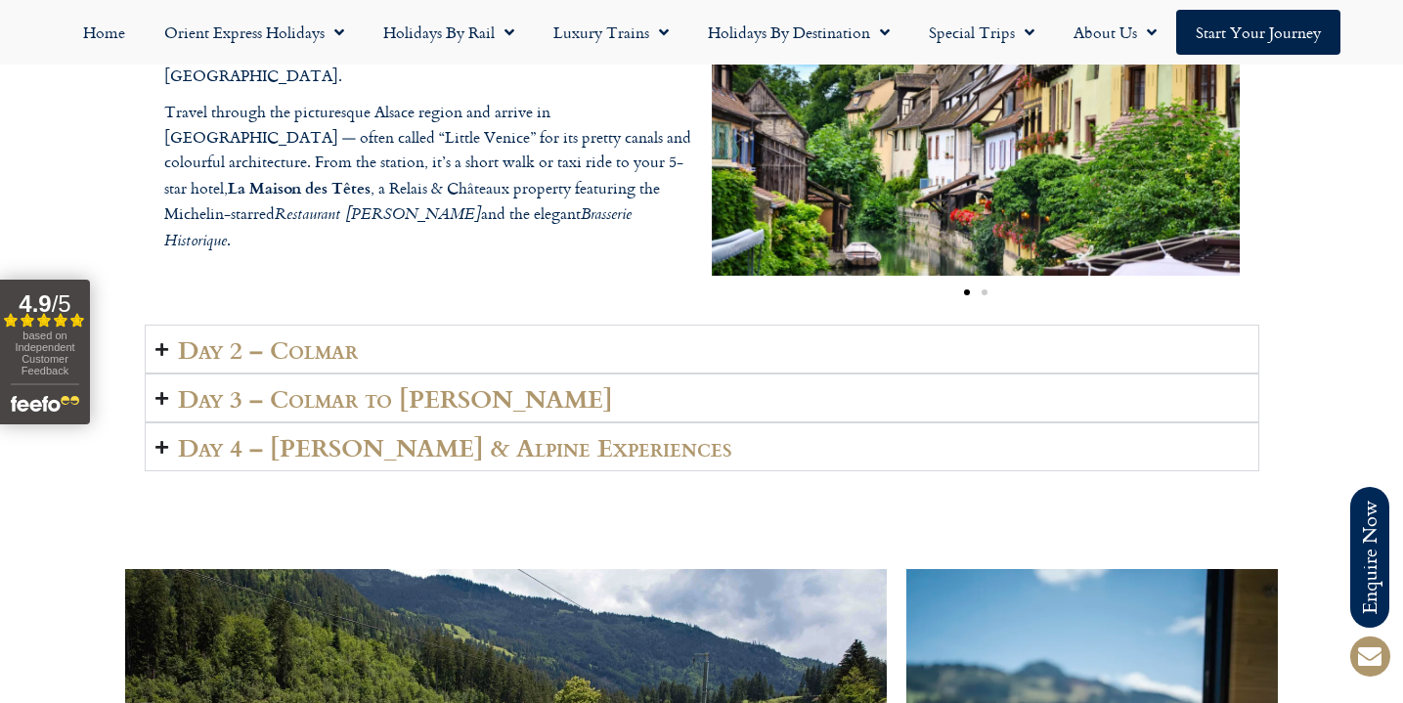
click at [317, 335] on h2 "Day 2 – Colmar" at bounding box center [268, 348] width 180 height 27
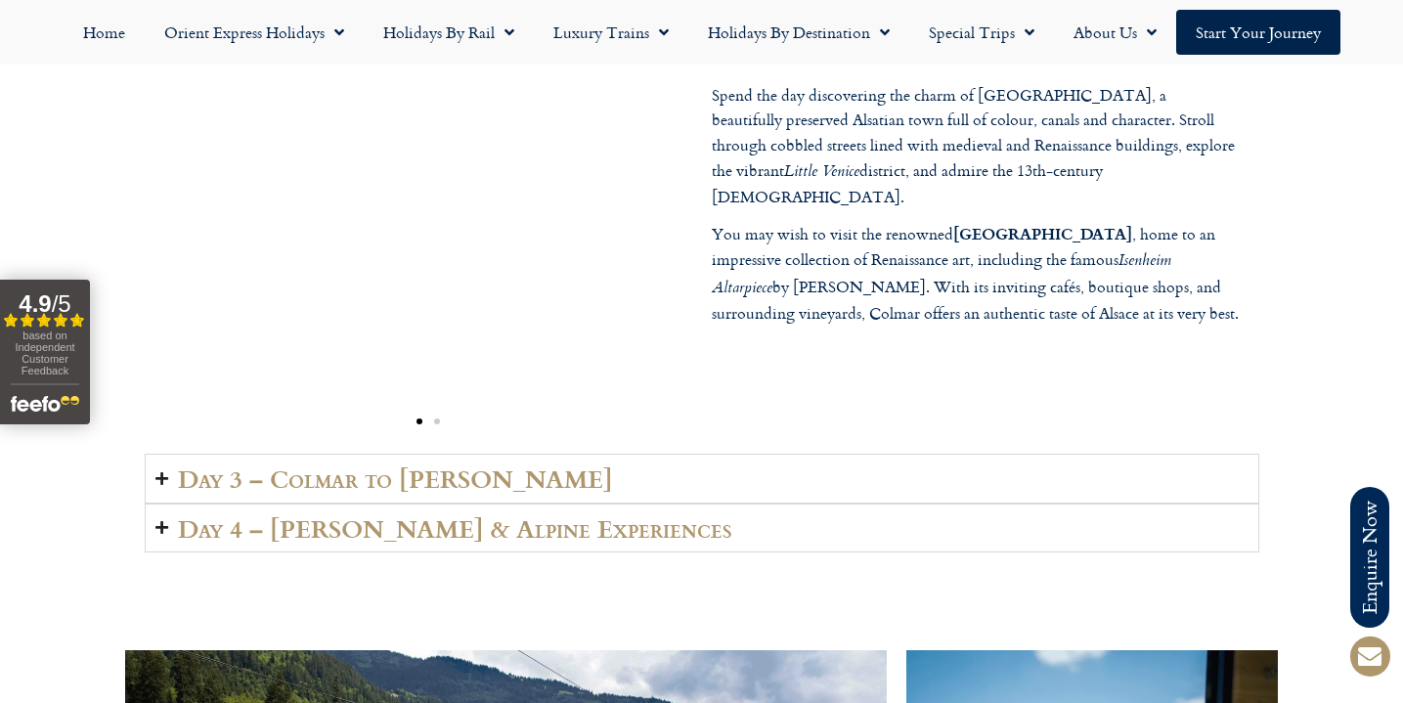
scroll to position [2965, 0]
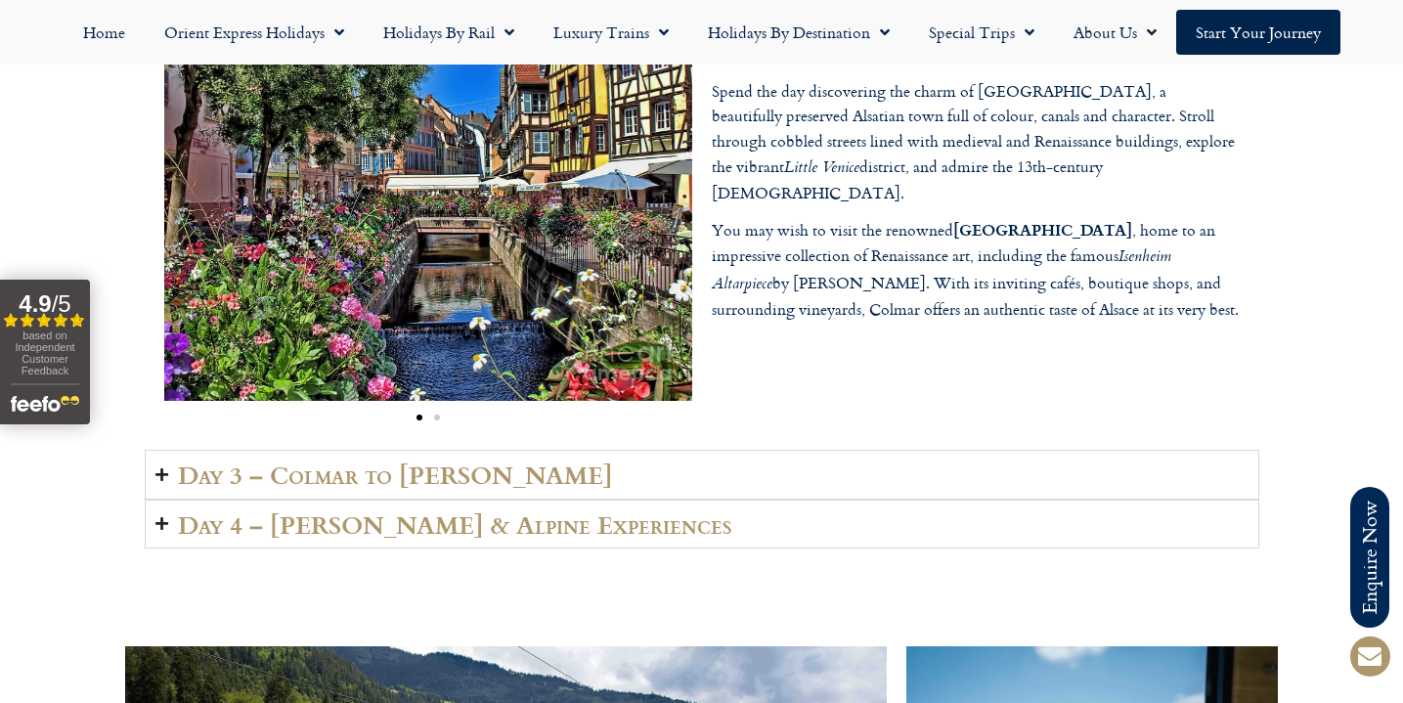
click at [474, 450] on summary "Day 3 – Colmar to Lenk" at bounding box center [702, 474] width 1115 height 49
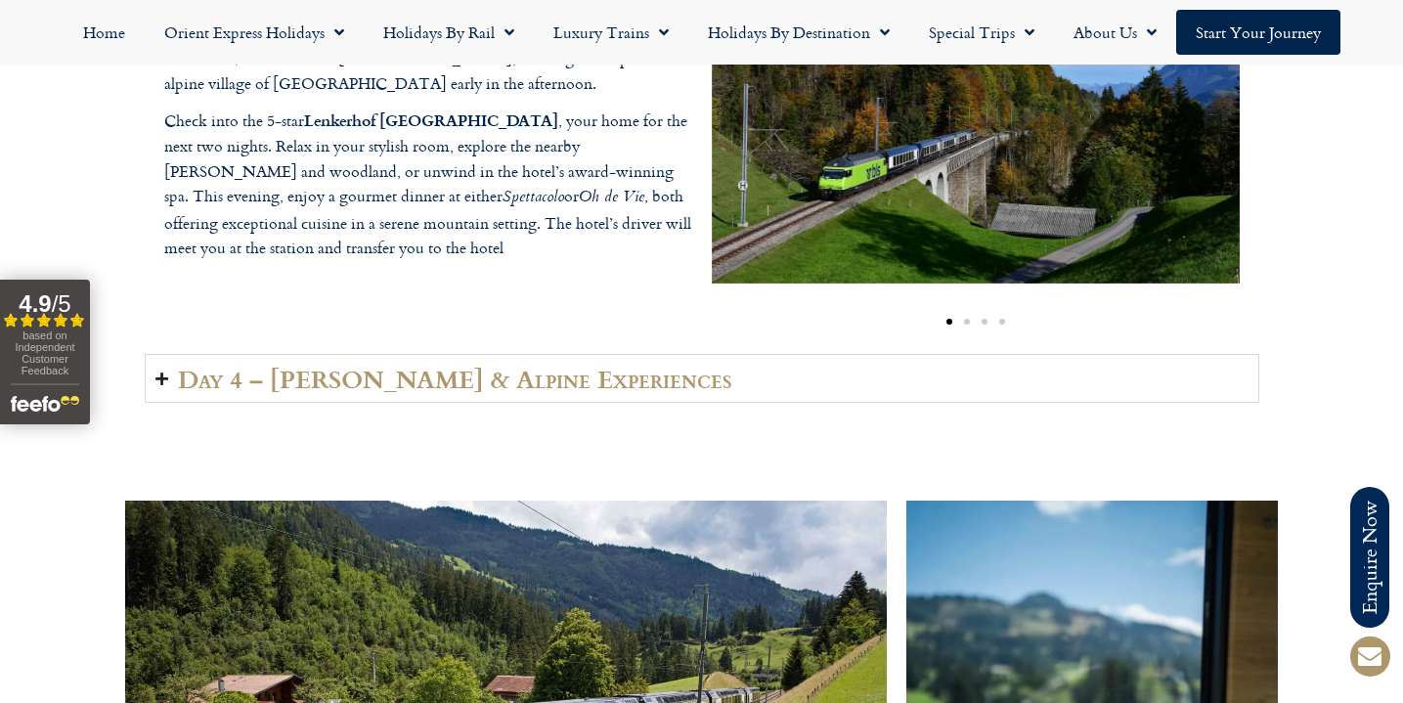
scroll to position [3077, 0]
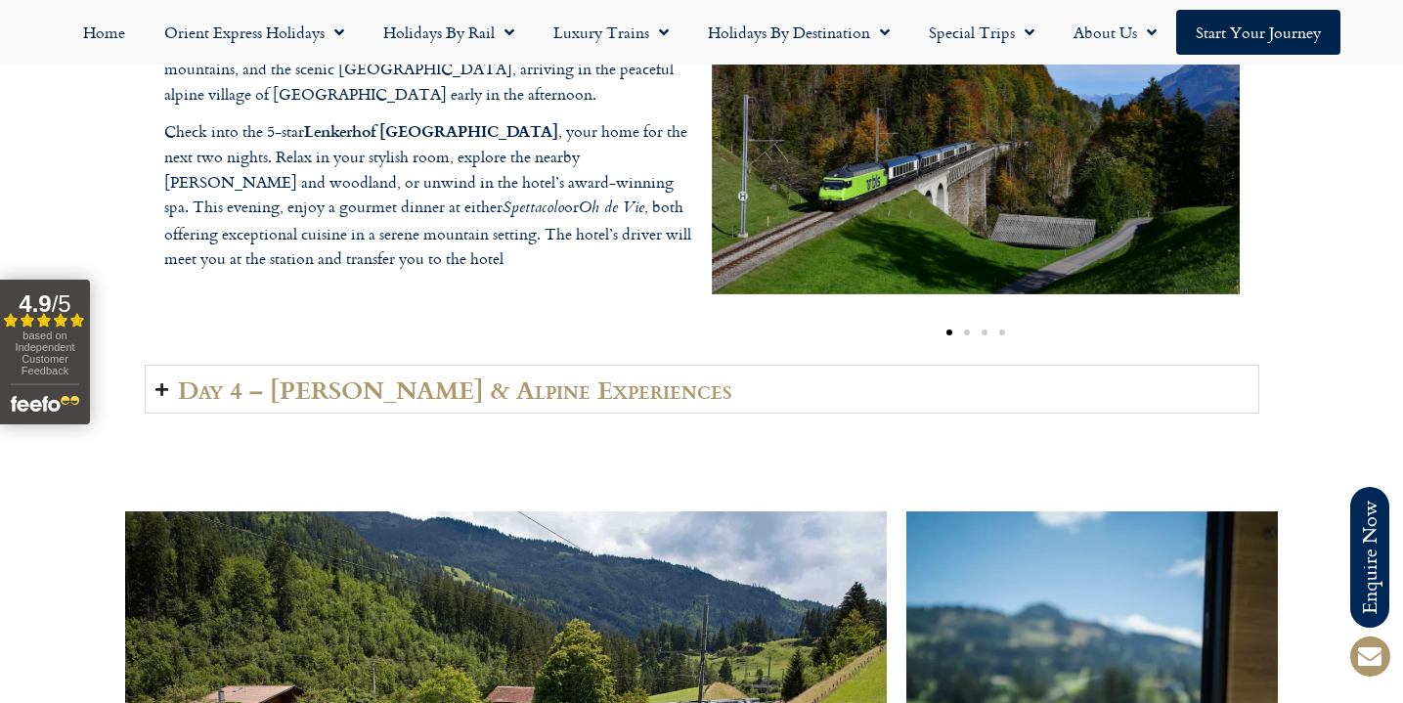
click at [552, 375] on h2 "Day 4 – Lenk & Alpine Experiences" at bounding box center [455, 388] width 554 height 27
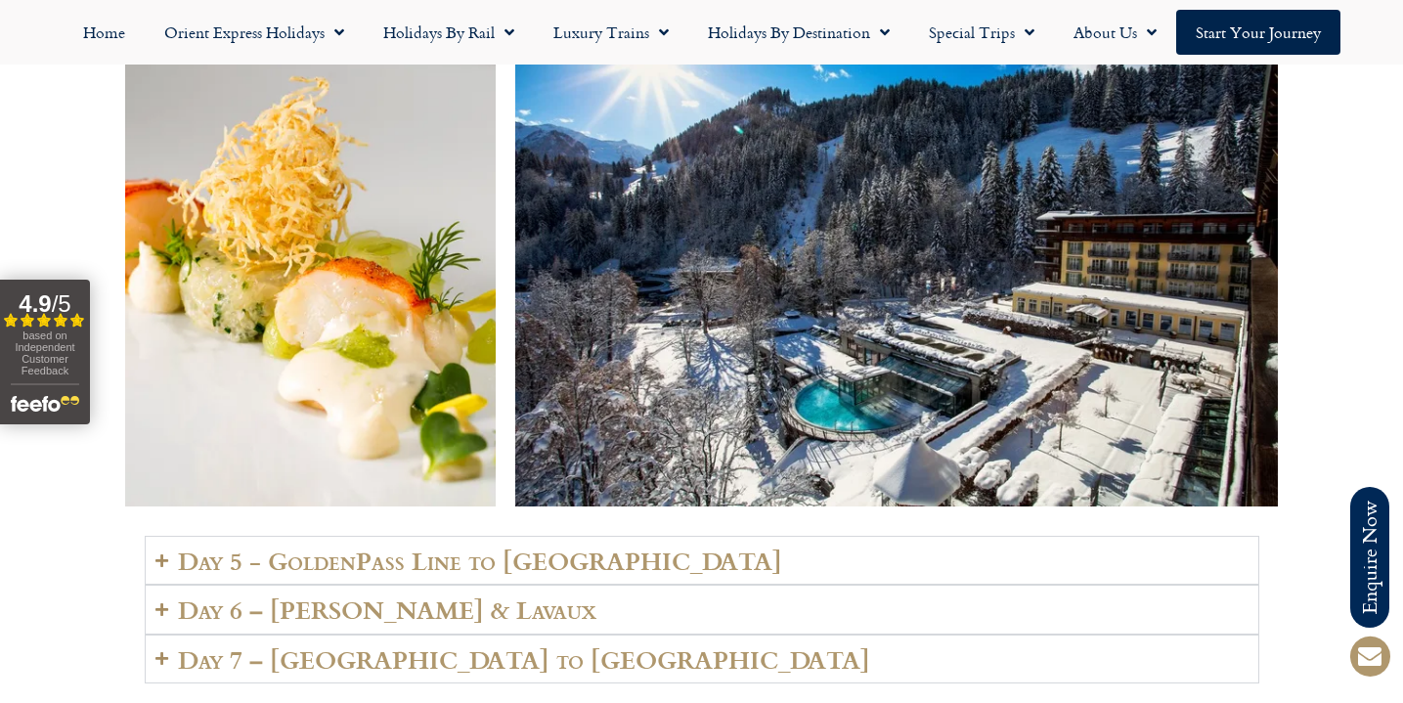
scroll to position [4120, 0]
click at [463, 547] on h2 "Day 5 - GoldenPass Line to Vevey" at bounding box center [480, 560] width 604 height 27
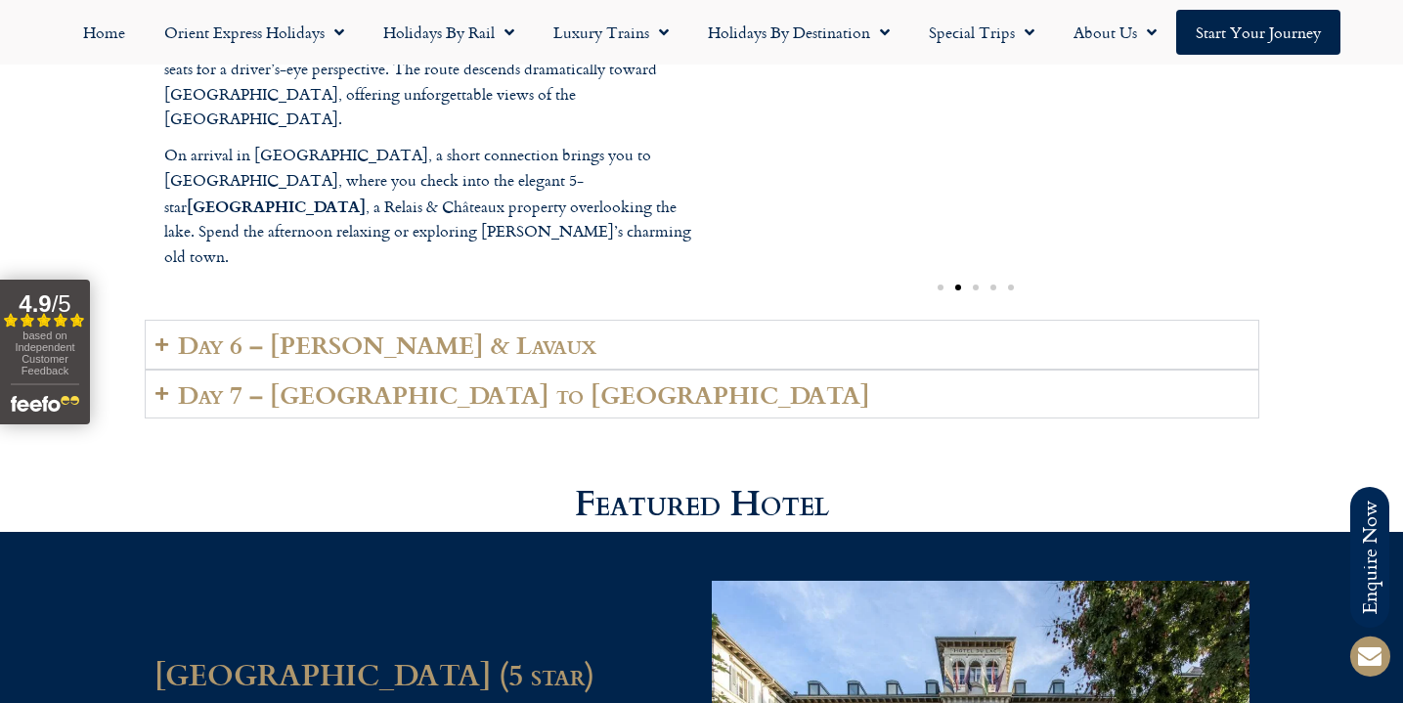
scroll to position [4852, 0]
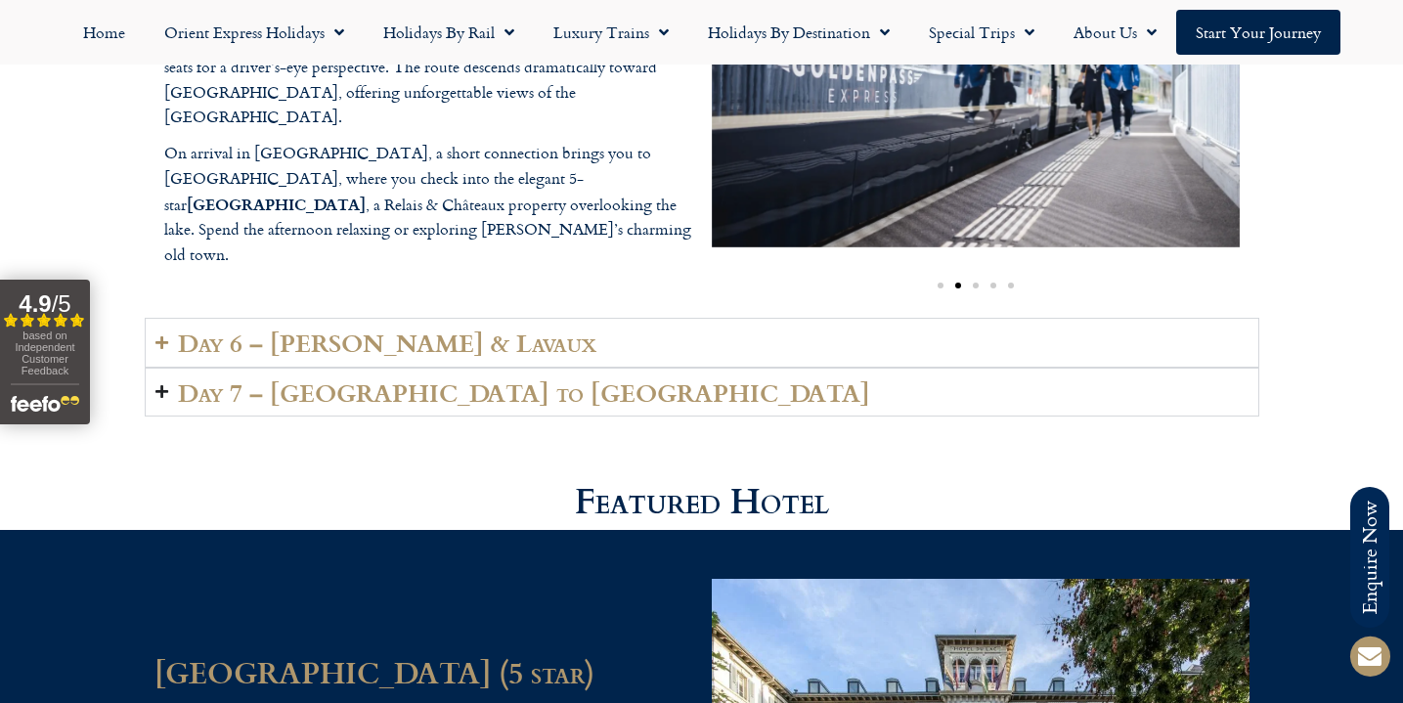
click at [449, 378] on h2 "Day 7 – Vevey to London" at bounding box center [524, 391] width 692 height 27
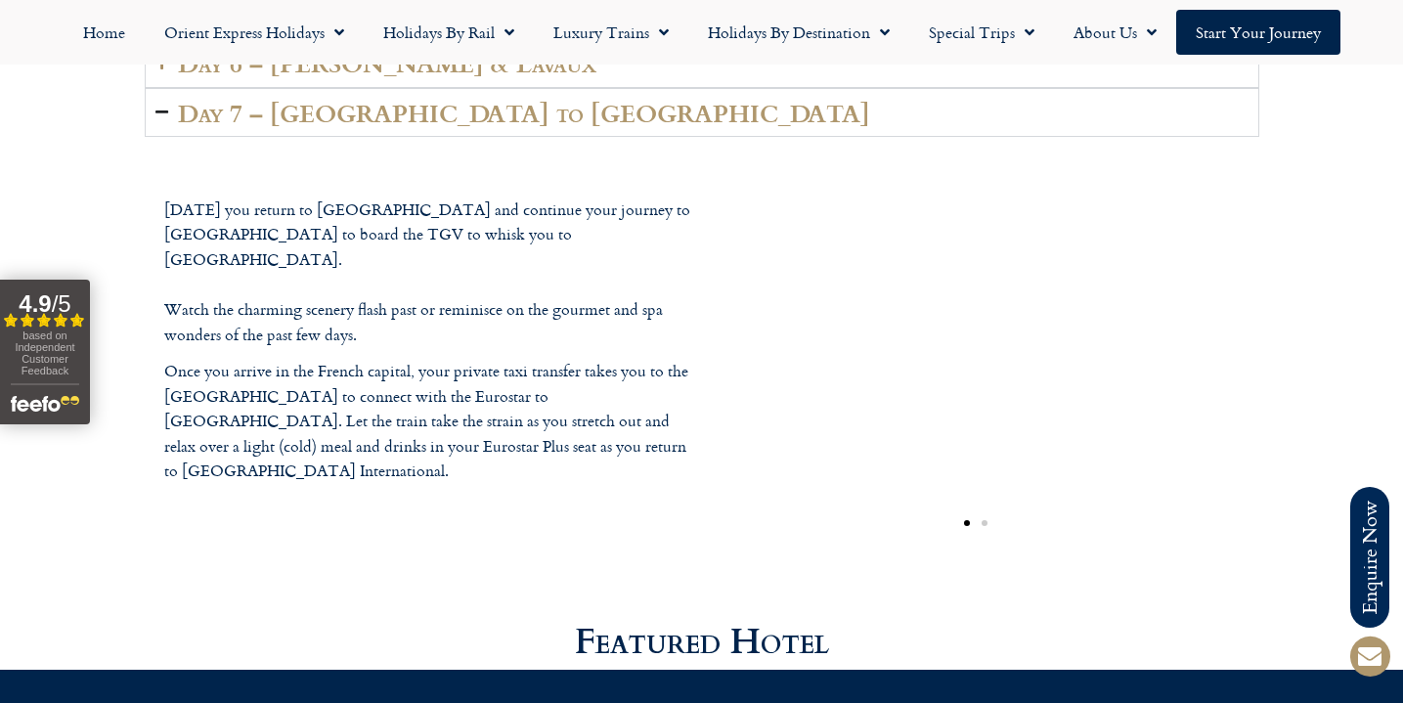
scroll to position [4645, 0]
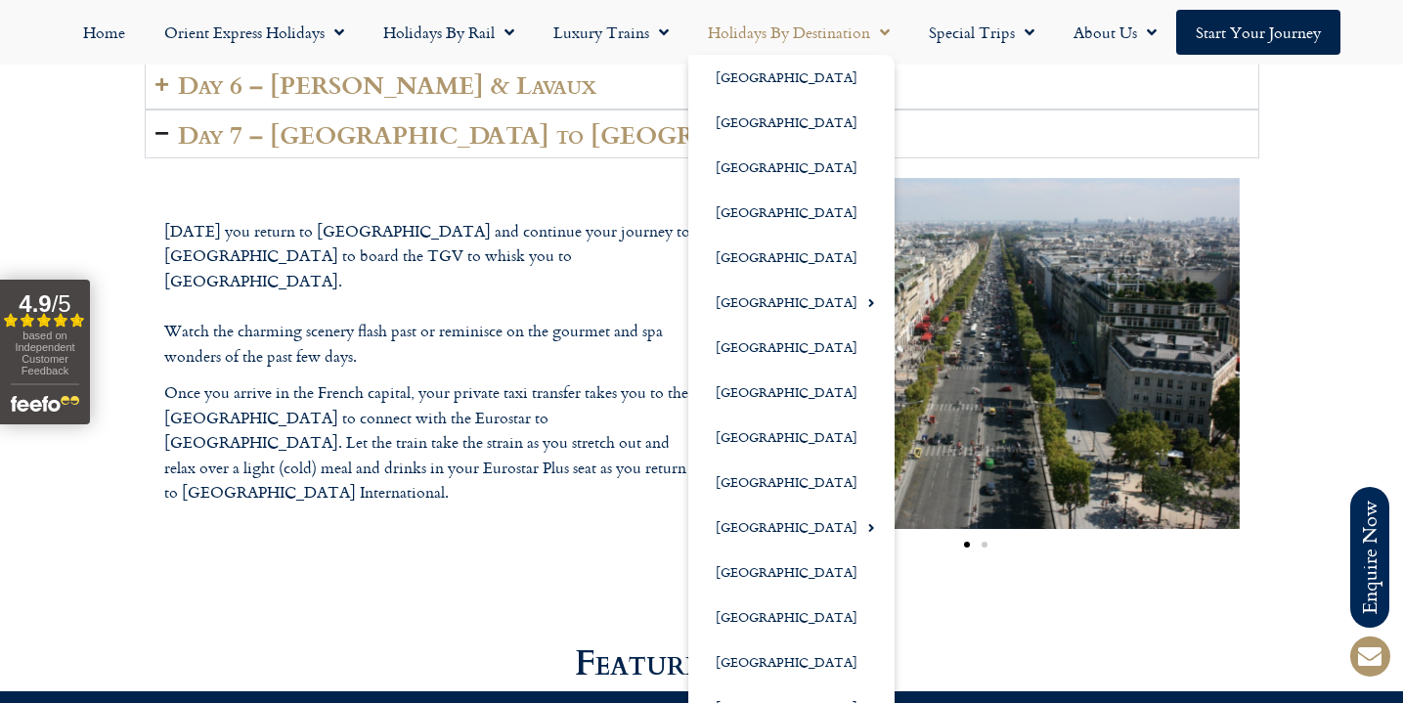
click at [829, 36] on link "Holidays by Destination" at bounding box center [798, 32] width 221 height 45
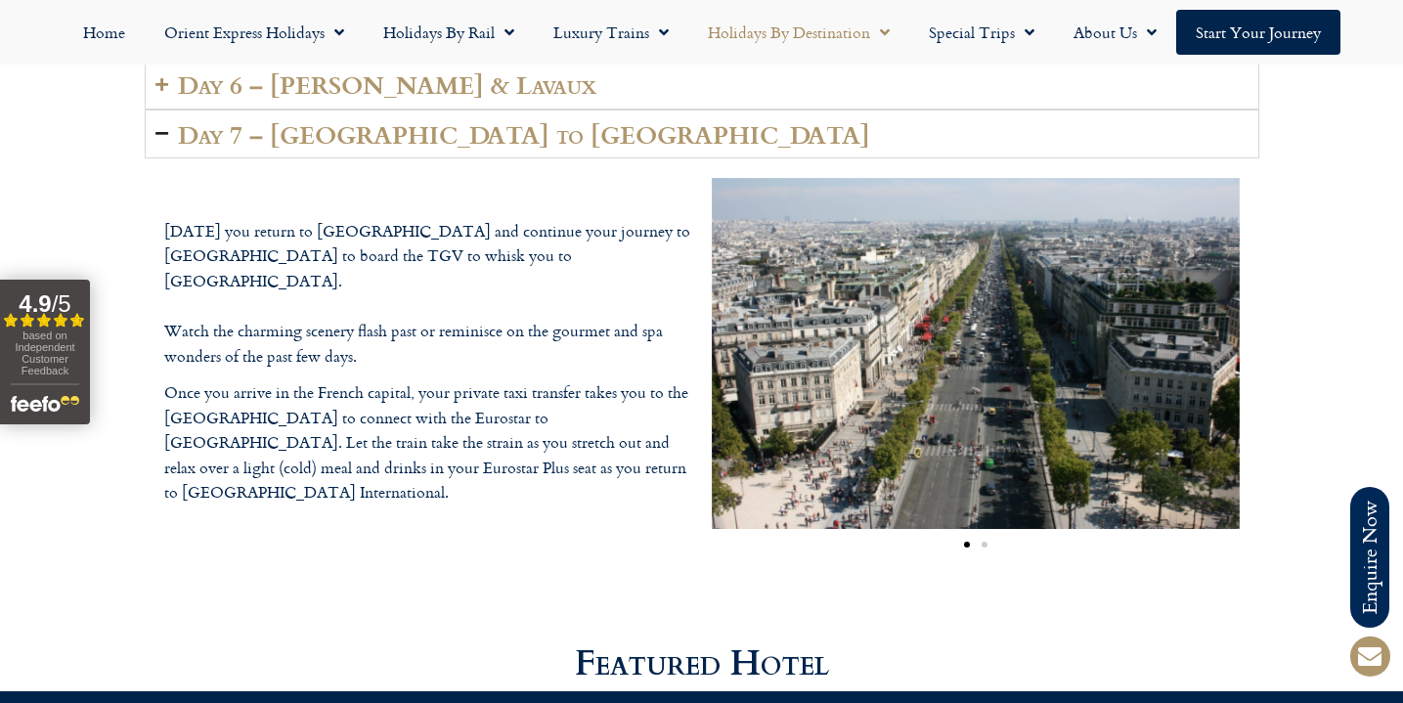
click at [828, 42] on link "Holidays by Destination" at bounding box center [798, 32] width 221 height 45
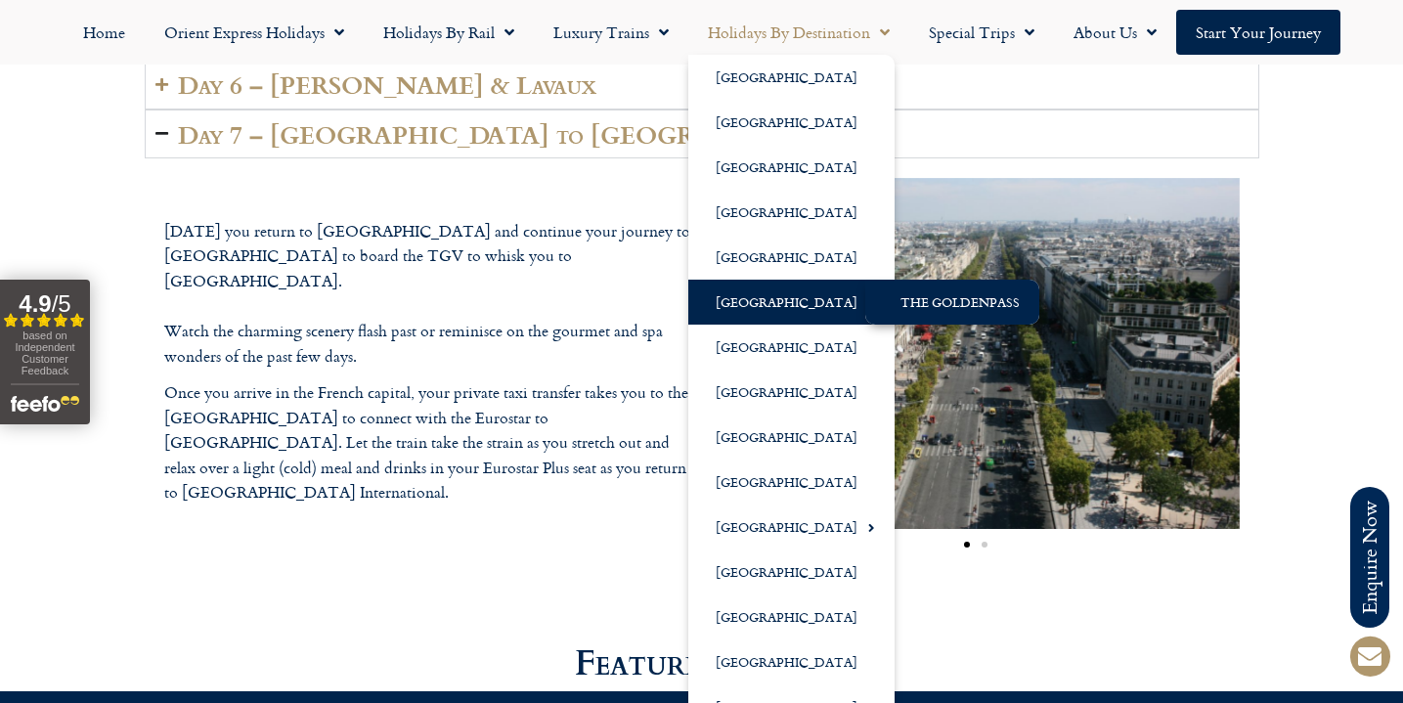
click at [905, 306] on link "The GoldenPass" at bounding box center [952, 302] width 174 height 45
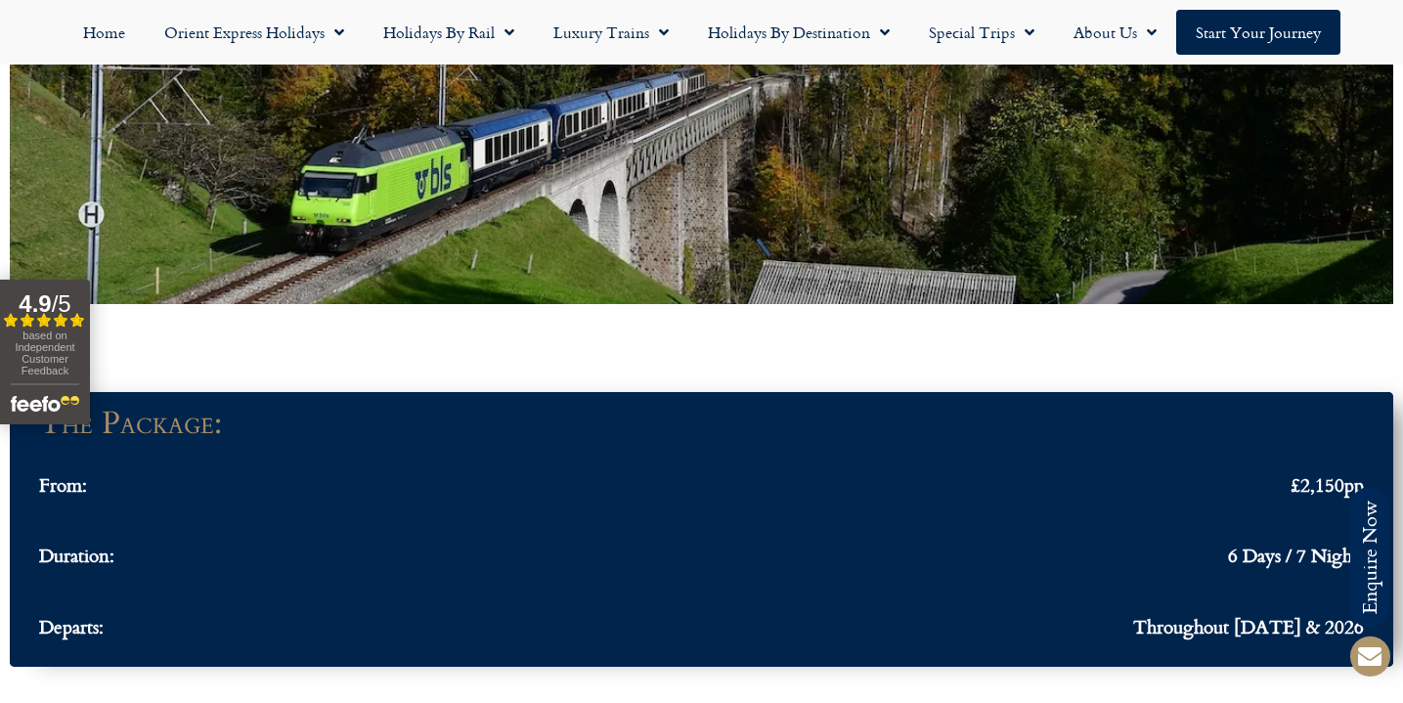
scroll to position [1441, 0]
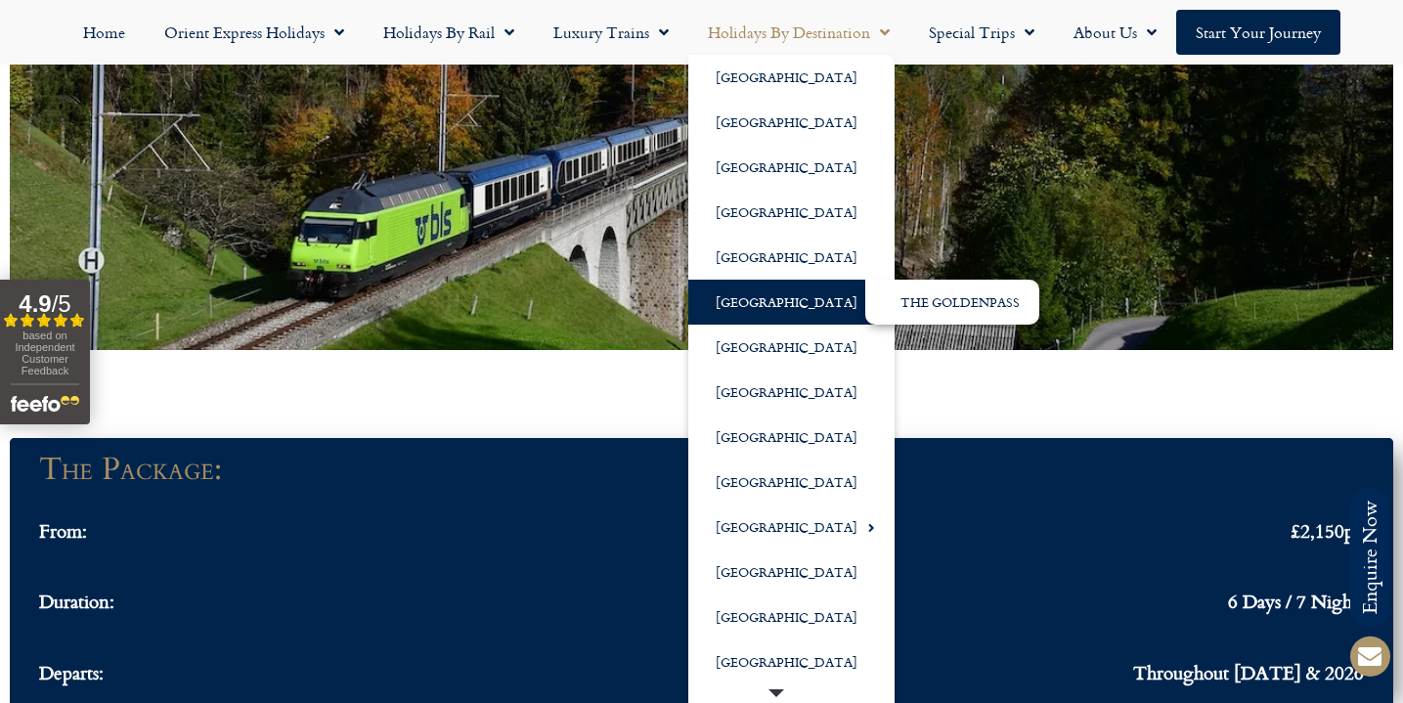
click at [764, 306] on link "[GEOGRAPHIC_DATA]" at bounding box center [791, 302] width 206 height 45
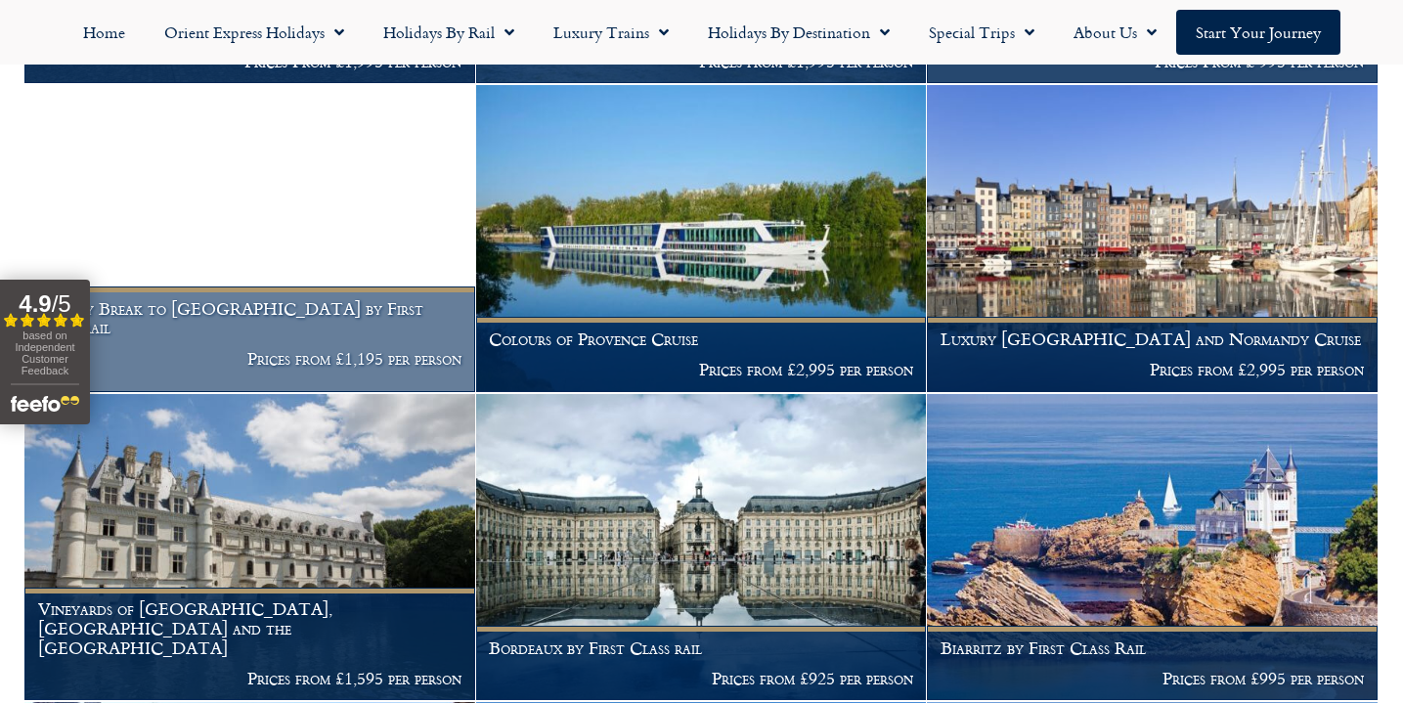
scroll to position [1283, 0]
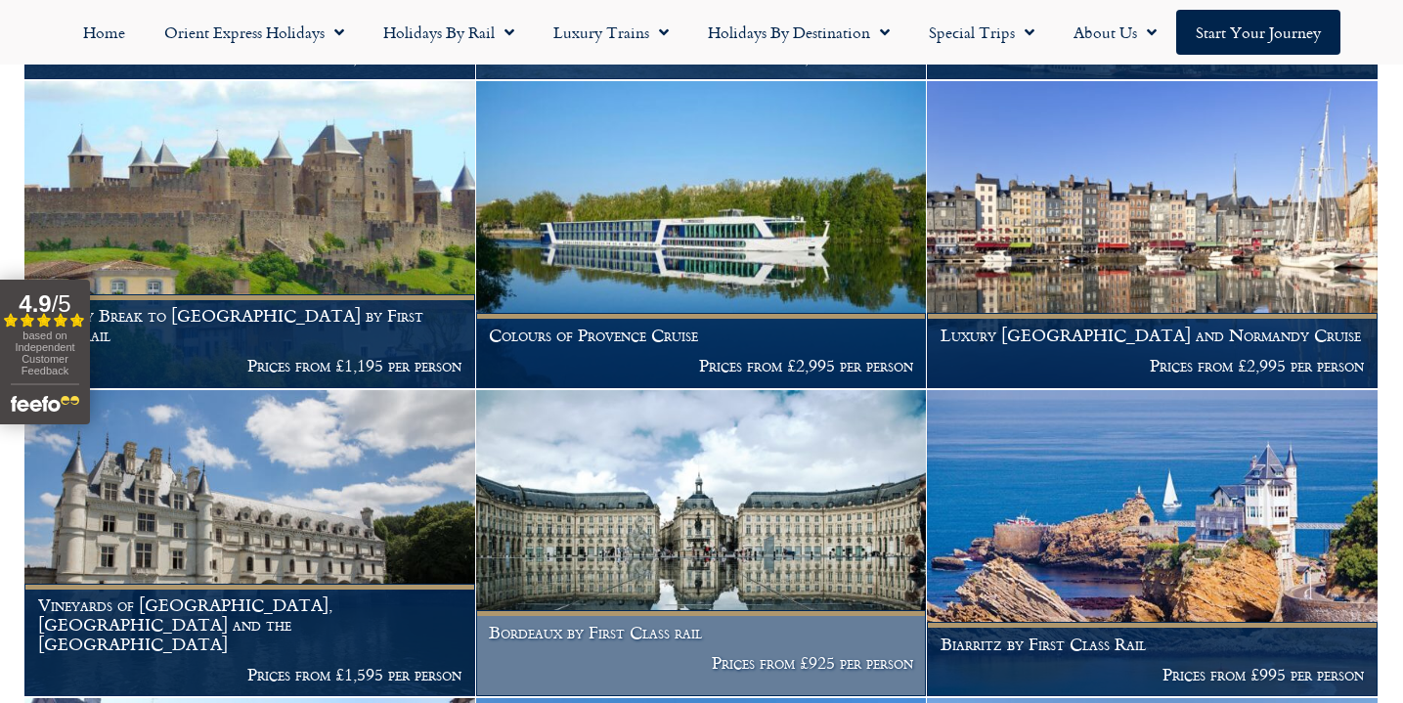
click at [701, 517] on img at bounding box center [701, 543] width 451 height 307
